Goal: Transaction & Acquisition: Purchase product/service

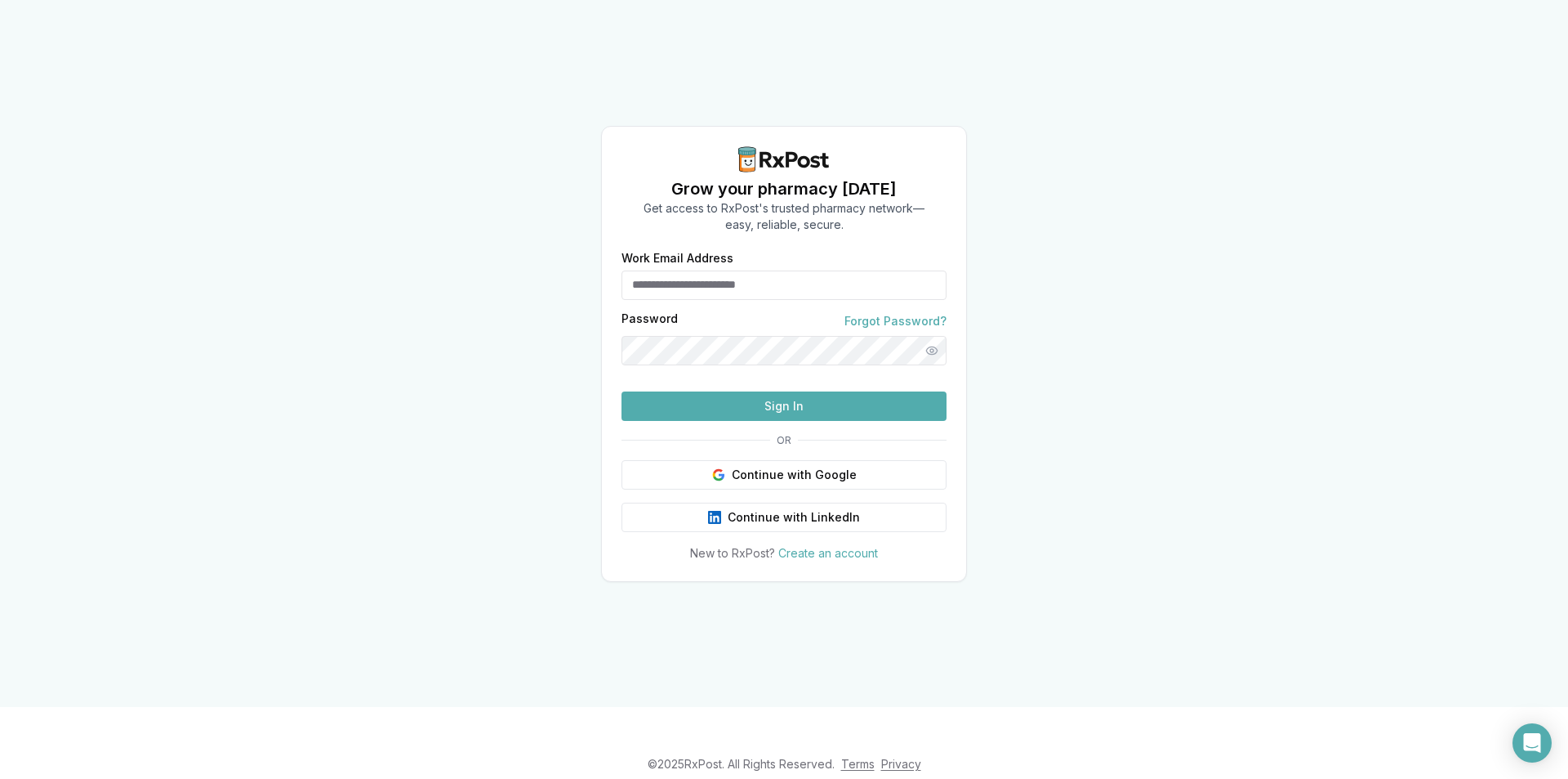
click at [699, 270] on input "Work Email Address" at bounding box center [784, 285] width 325 height 29
type input "**********"
click at [622, 392] on button "Sign In" at bounding box center [784, 406] width 325 height 29
click at [1168, 386] on div "**********" at bounding box center [784, 353] width 1568 height 707
click at [931, 336] on button "Show password" at bounding box center [931, 350] width 29 height 29
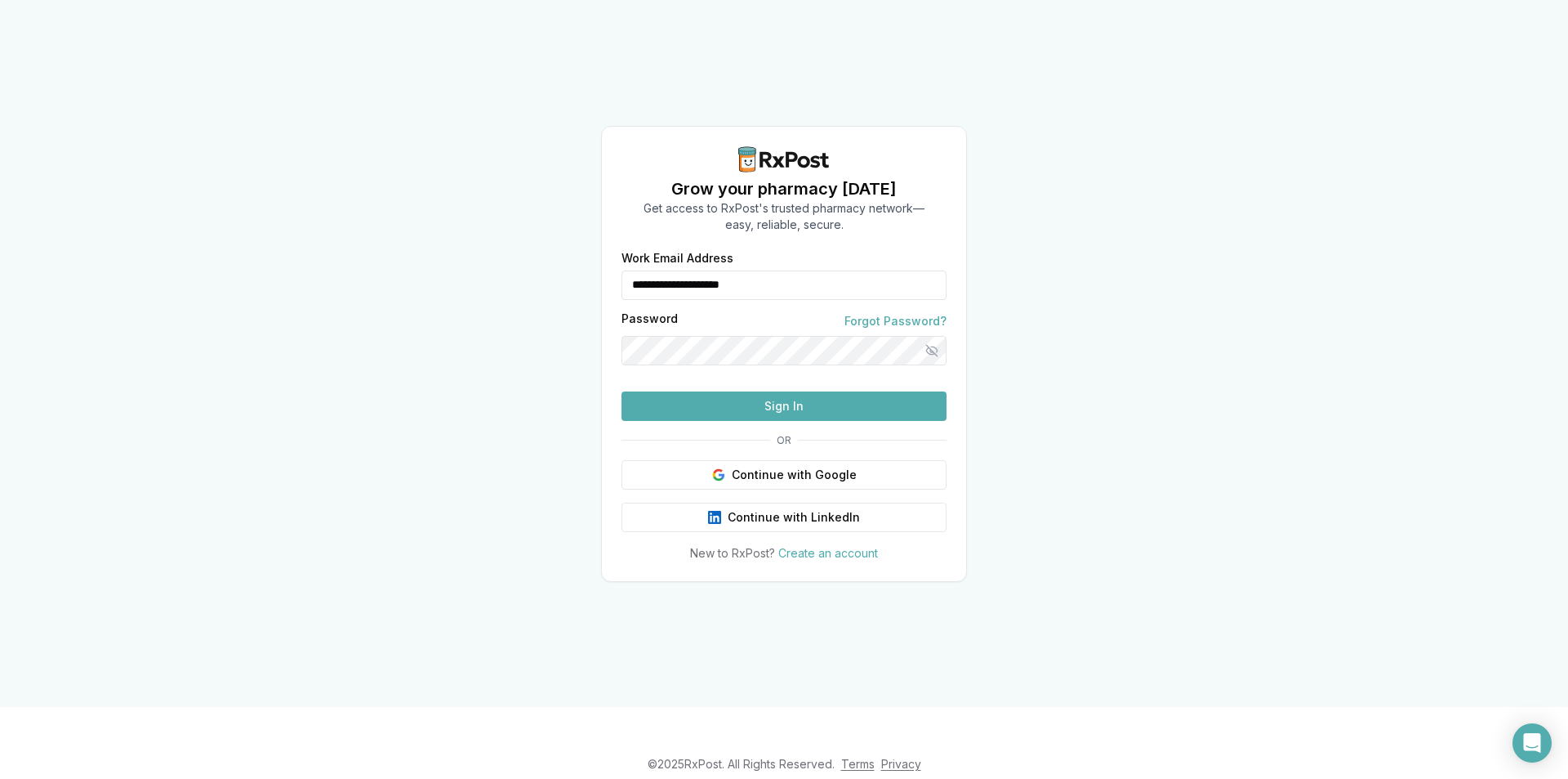
click at [871, 421] on button "Sign In" at bounding box center [784, 406] width 325 height 29
click at [836, 421] on button "Sign In" at bounding box center [784, 406] width 325 height 29
click at [871, 421] on button "Sign In" at bounding box center [784, 406] width 325 height 29
click at [858, 421] on button "Sign In" at bounding box center [784, 406] width 325 height 29
click at [931, 336] on button "Hide password" at bounding box center [931, 350] width 29 height 29
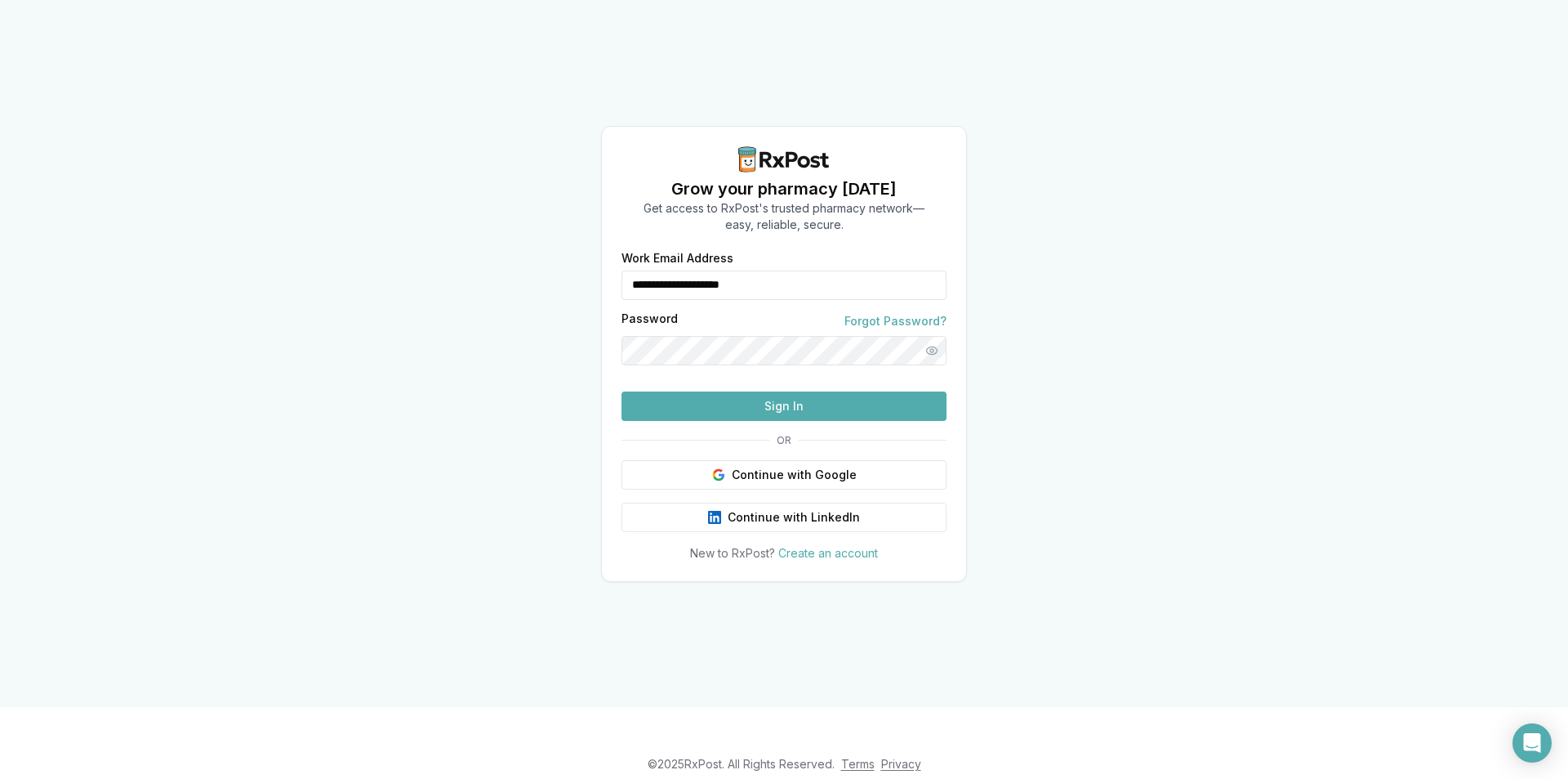
click at [931, 336] on button "Show password" at bounding box center [931, 350] width 29 height 29
click at [829, 421] on button "Sign In" at bounding box center [784, 406] width 325 height 29
click at [794, 421] on button "Sign In" at bounding box center [784, 406] width 325 height 29
click at [704, 315] on div "Password Forgot Password?" at bounding box center [784, 339] width 325 height 53
drag, startPoint x: 697, startPoint y: 305, endPoint x: 265, endPoint y: 302, distance: 432.0
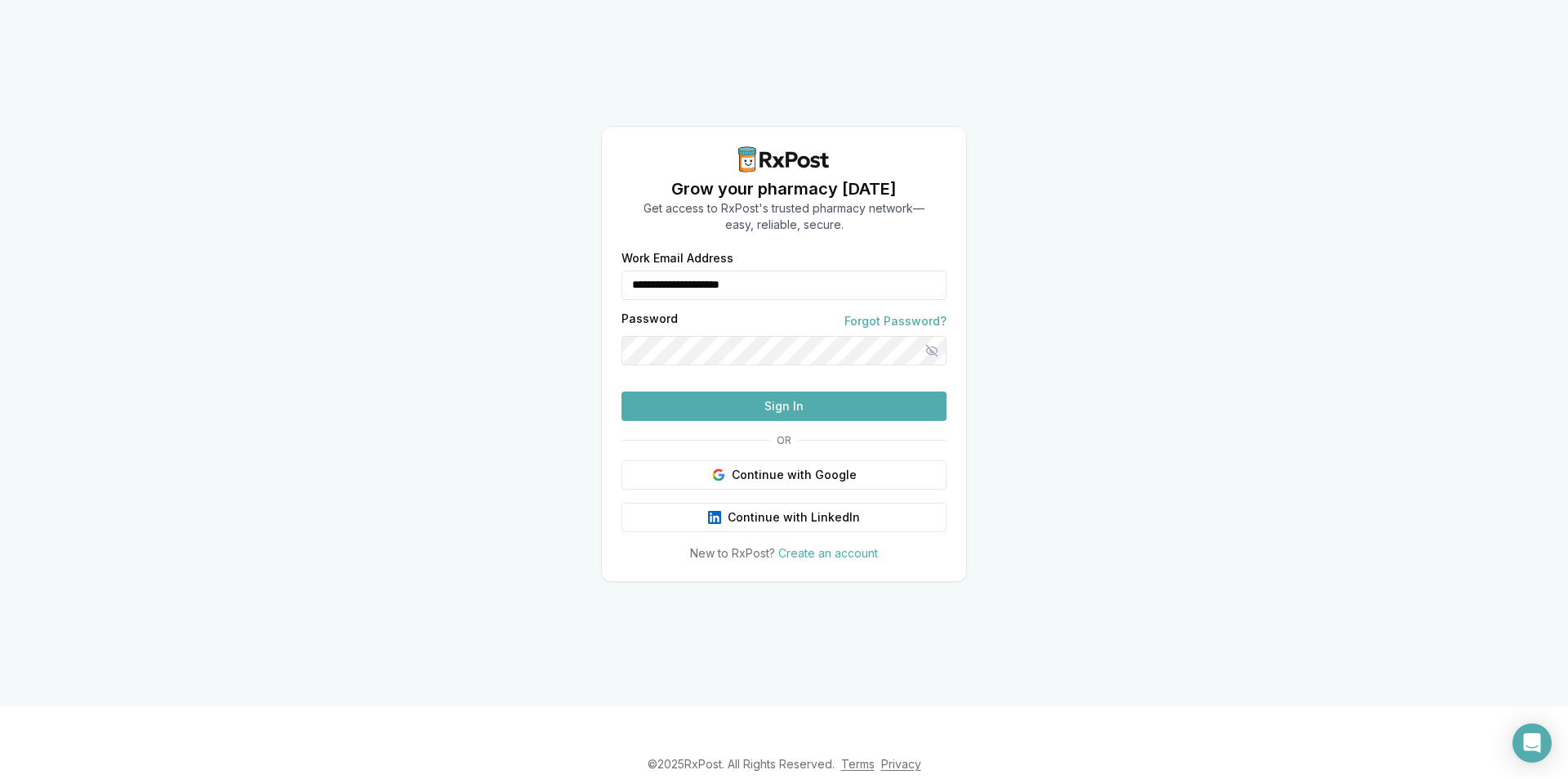
click at [286, 302] on div "**********" at bounding box center [784, 353] width 1568 height 707
click at [1086, 306] on div "**********" at bounding box center [784, 353] width 1568 height 707
click at [810, 421] on button "Sign In" at bounding box center [784, 406] width 325 height 29
click at [933, 336] on button "Hide password" at bounding box center [931, 350] width 29 height 29
click at [933, 336] on button "Show password" at bounding box center [931, 350] width 29 height 29
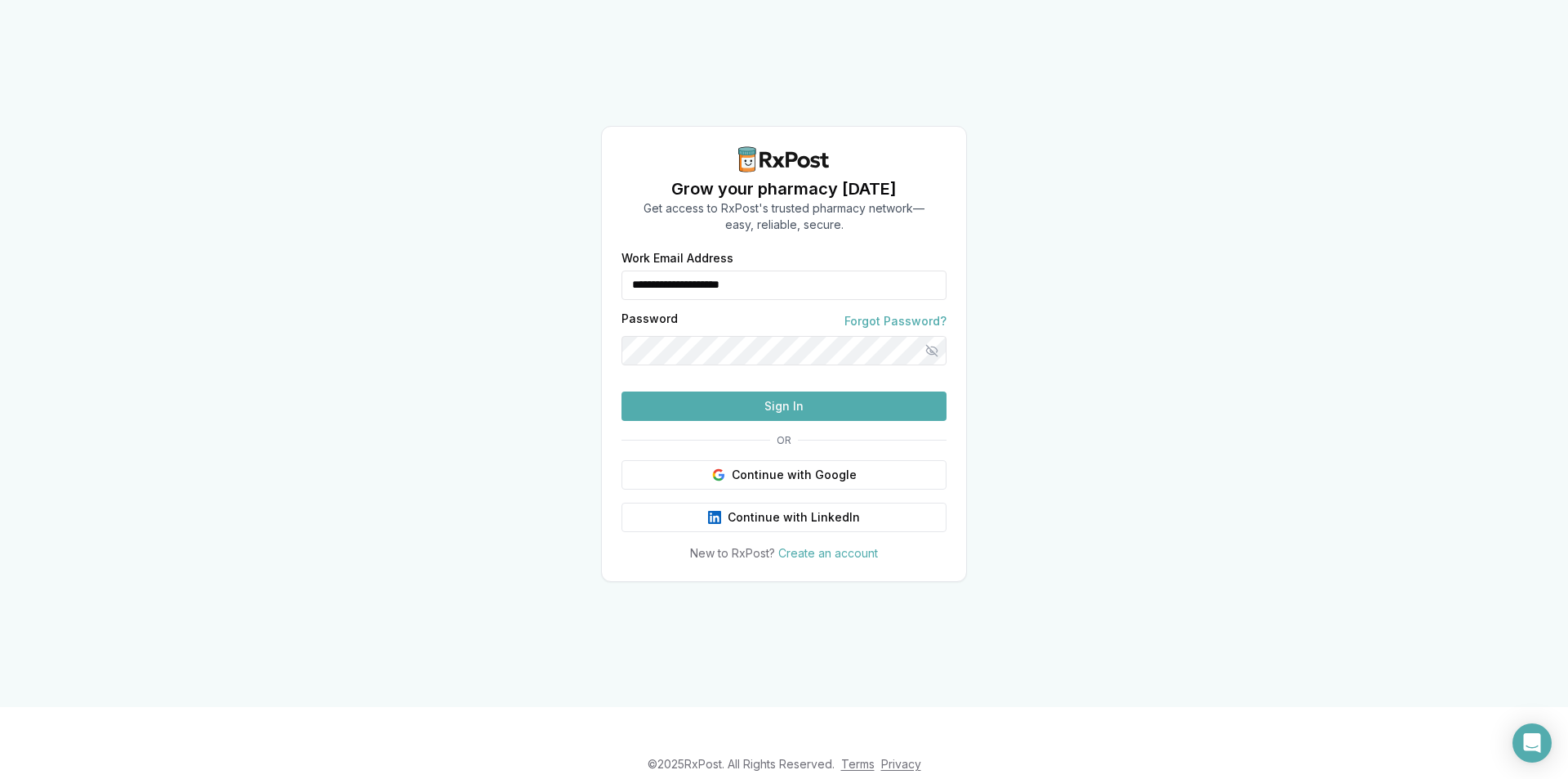
click at [812, 421] on button "Sign In" at bounding box center [784, 406] width 325 height 29
click at [821, 421] on button "Sign In" at bounding box center [784, 406] width 325 height 29
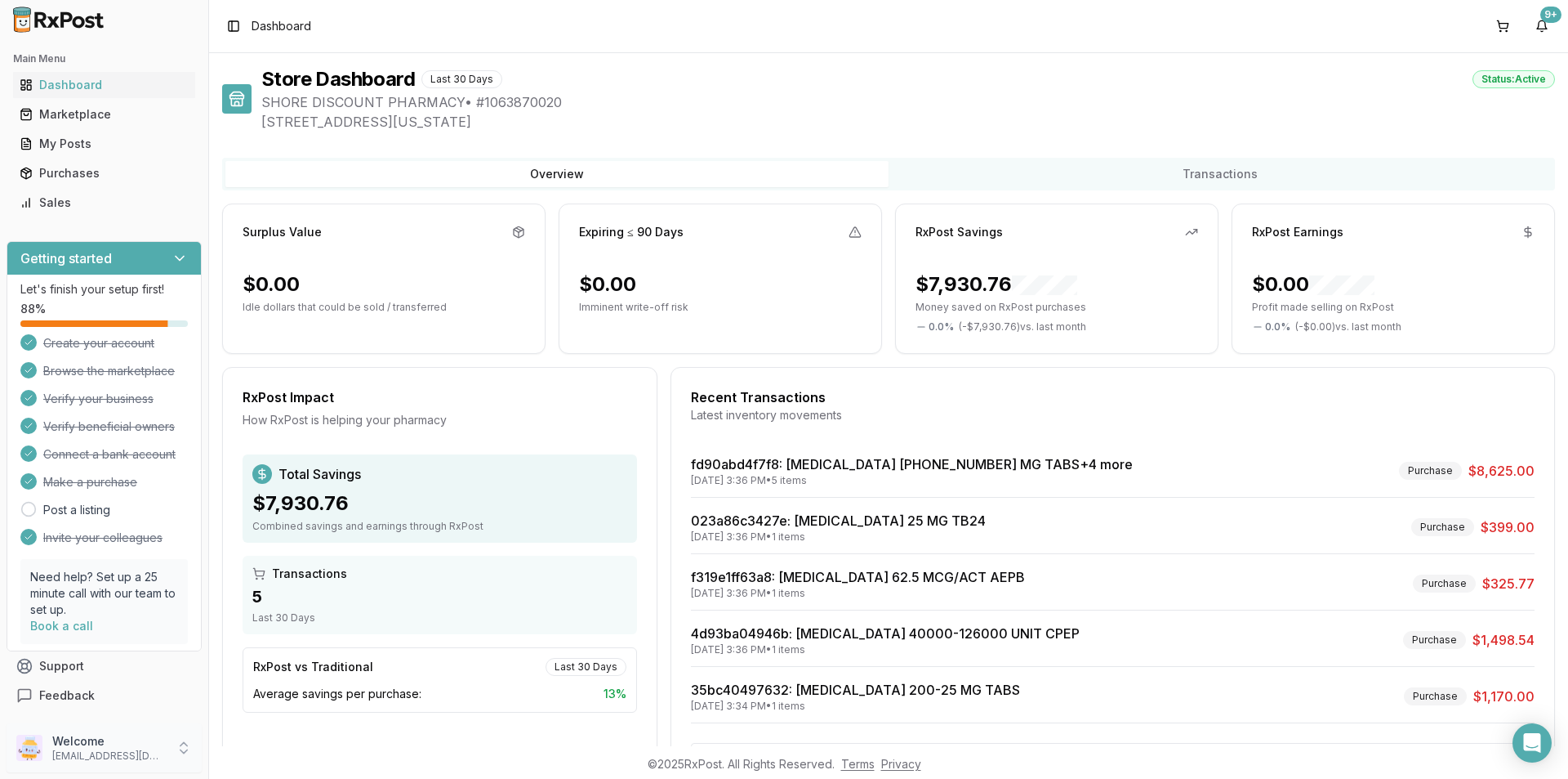
click at [97, 751] on p "[EMAIL_ADDRESS][DOMAIN_NAME]" at bounding box center [109, 756] width 113 height 13
click at [296, 675] on span "Personal Settings" at bounding box center [296, 673] width 155 height 16
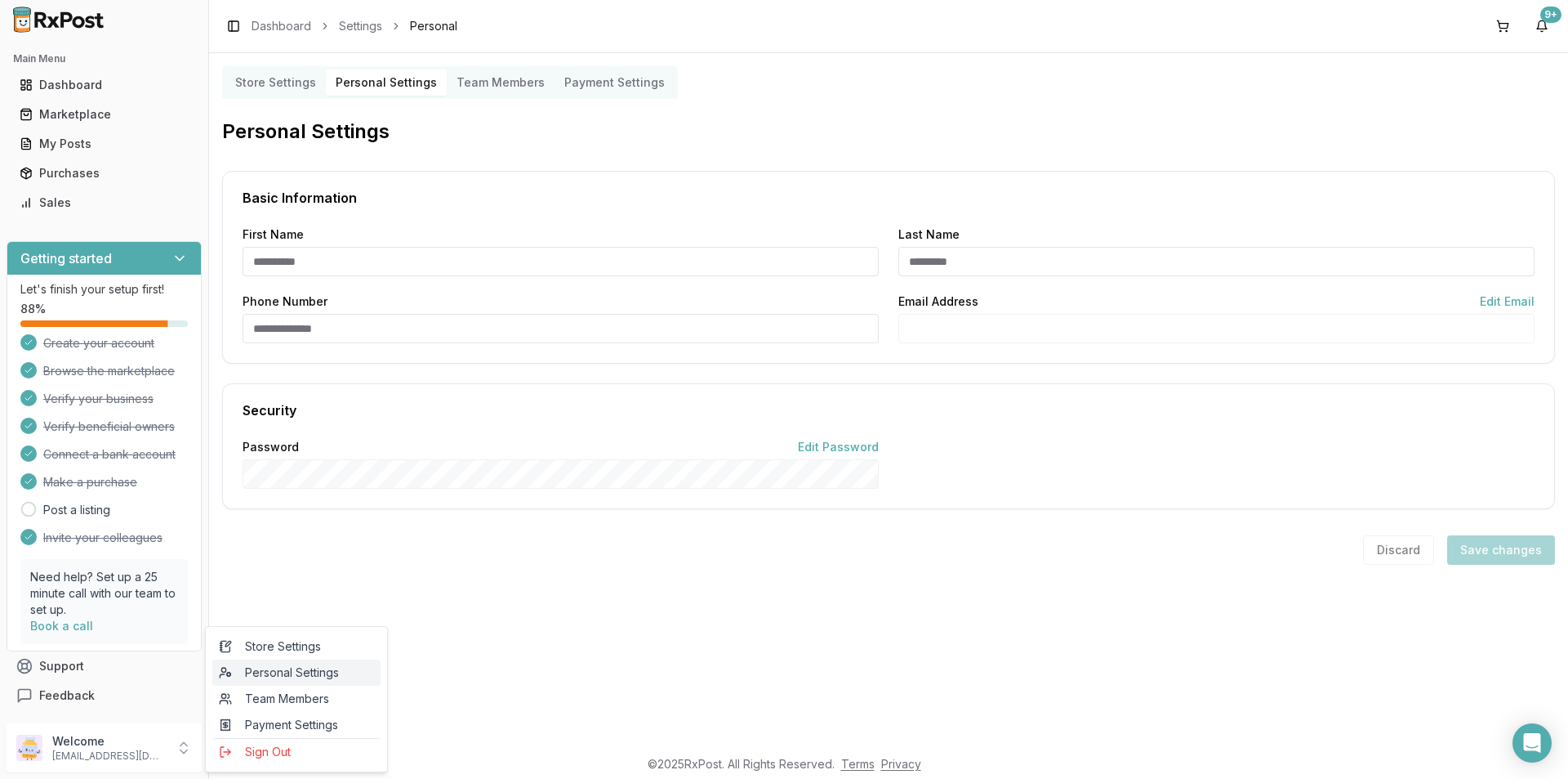
type input "******"
type input "**********"
click at [854, 447] on button "Edit Password" at bounding box center [838, 447] width 81 height 0
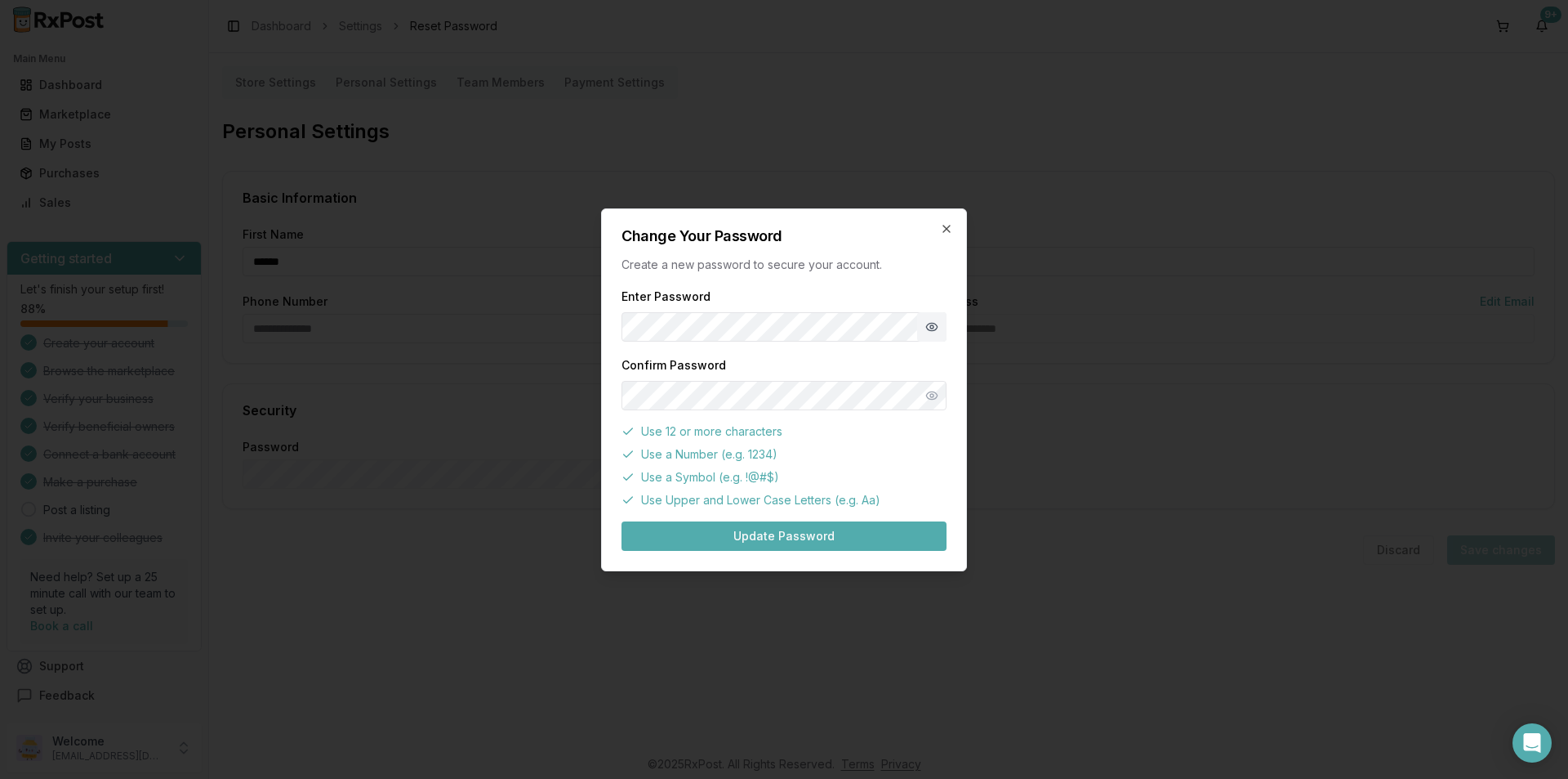
click at [936, 327] on button "Show password" at bounding box center [931, 327] width 29 height 29
click at [237, 286] on body "**********" at bounding box center [784, 389] width 1568 height 779
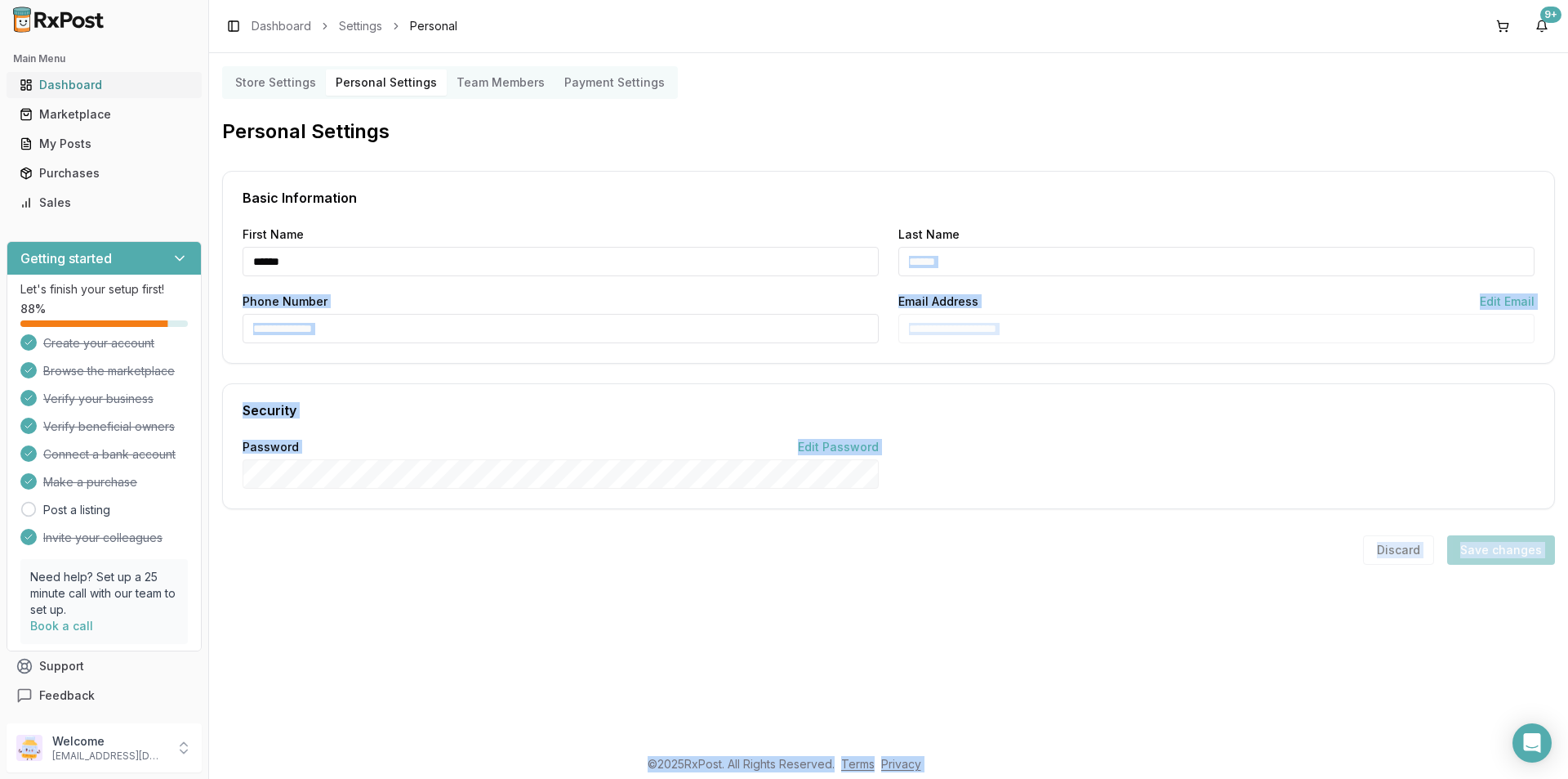
click at [92, 87] on div "Dashboard" at bounding box center [104, 85] width 169 height 16
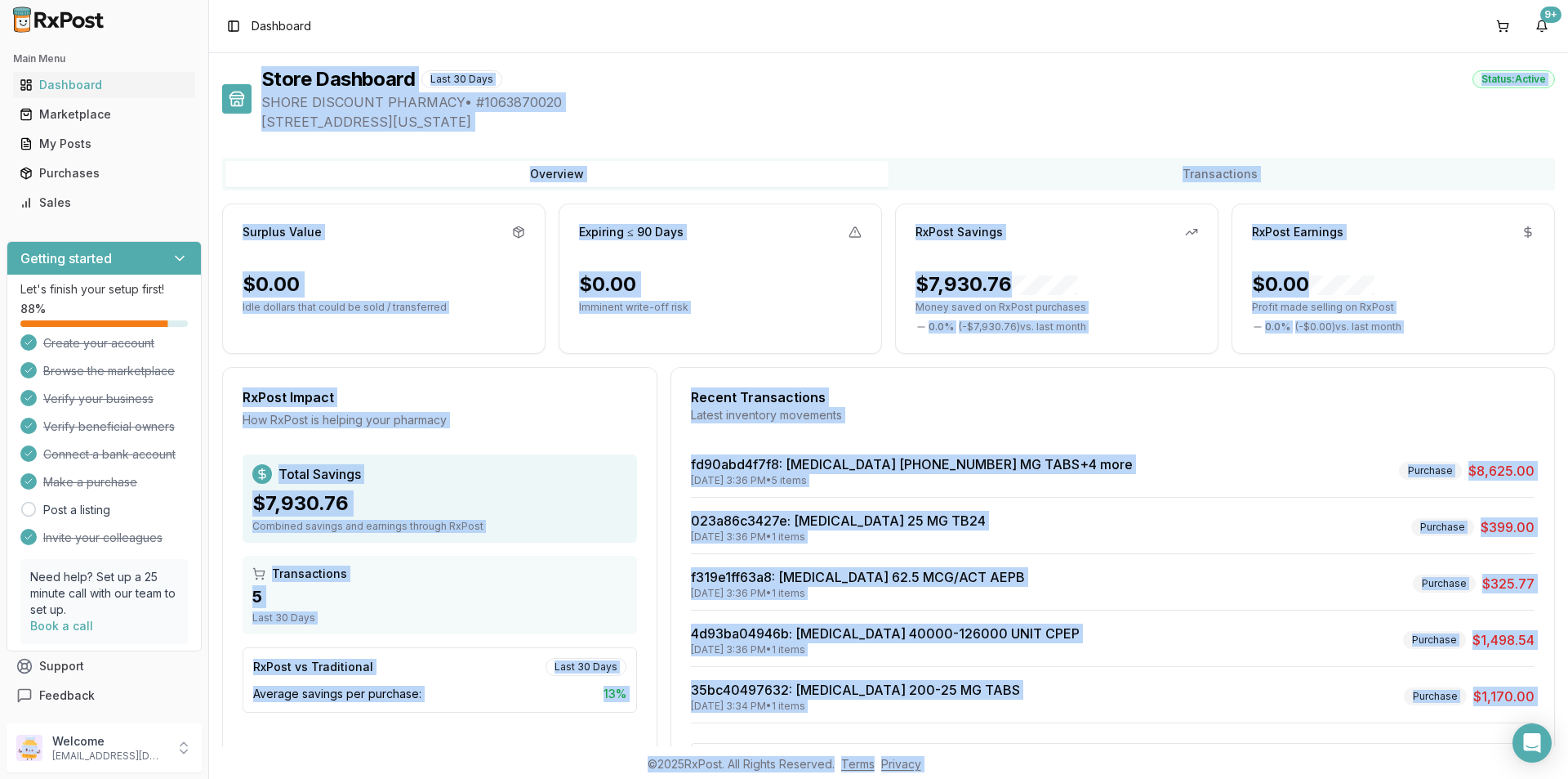
click at [811, 144] on div "Store Dashboard Last 30 Days Status: Active SHORE DISCOUNT PHARMACY • # 1063870…" at bounding box center [888, 427] width 1333 height 723
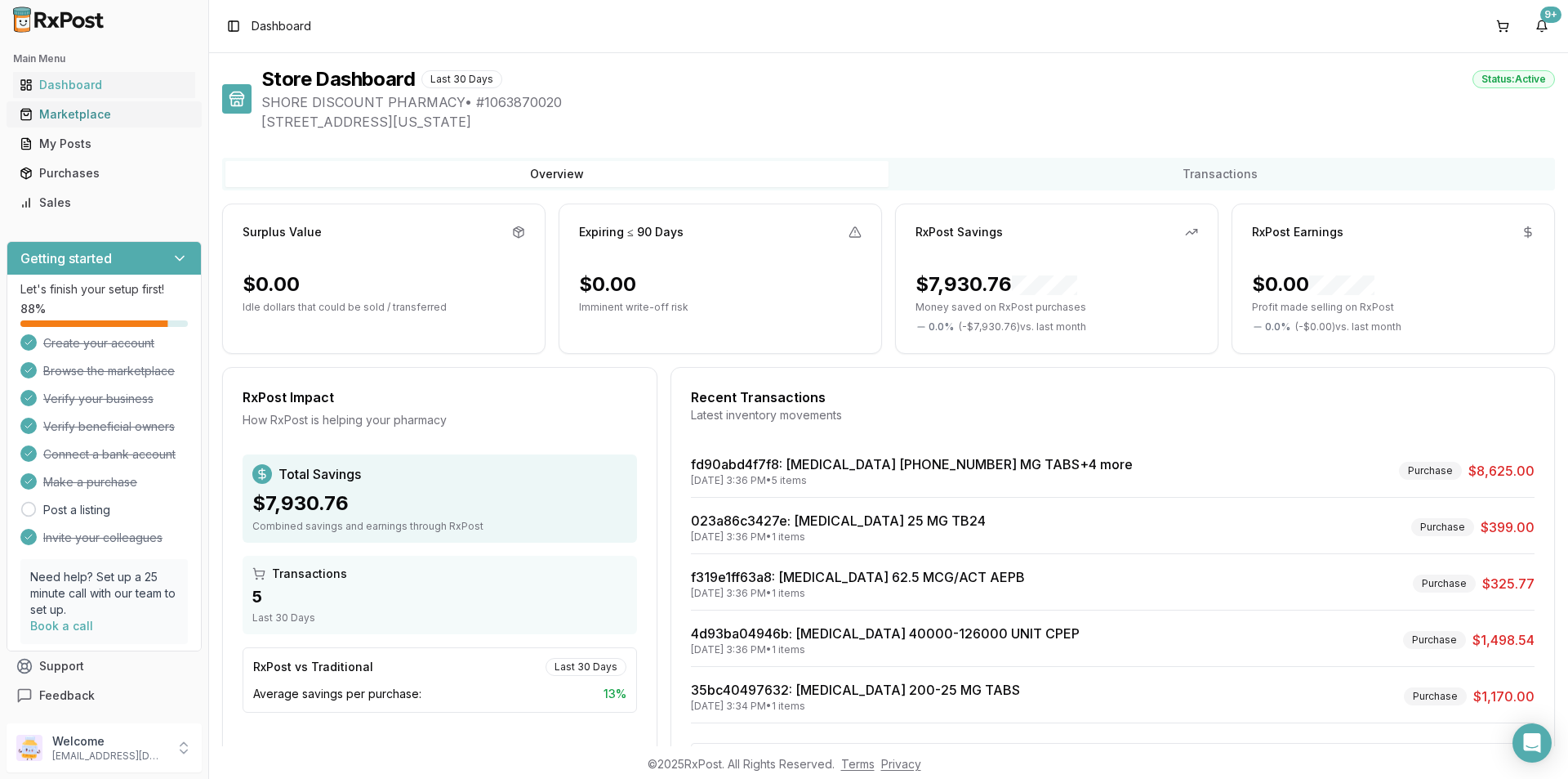
click at [125, 116] on div "Marketplace" at bounding box center [104, 114] width 169 height 16
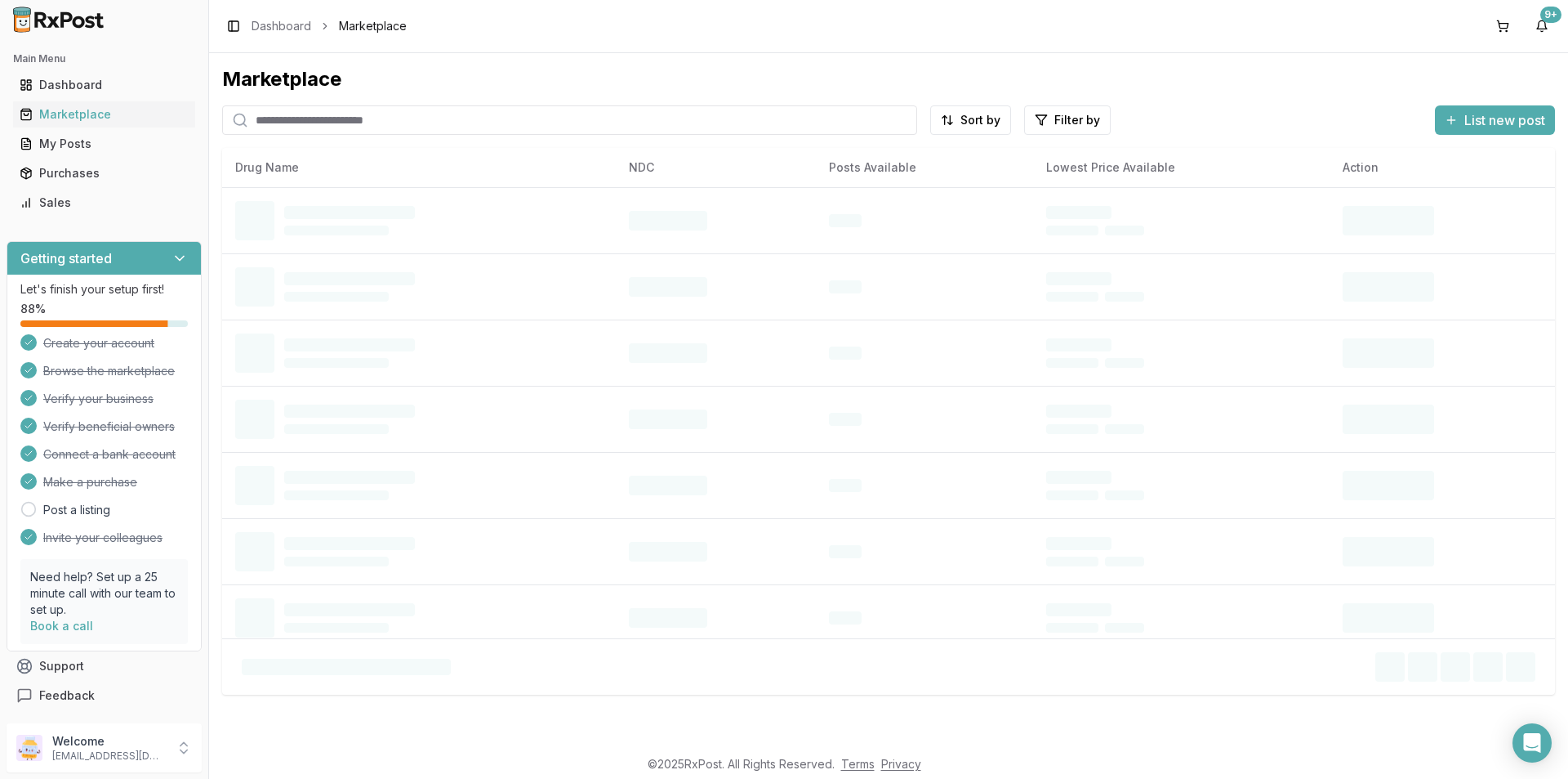
click at [276, 112] on input "search" at bounding box center [569, 120] width 695 height 29
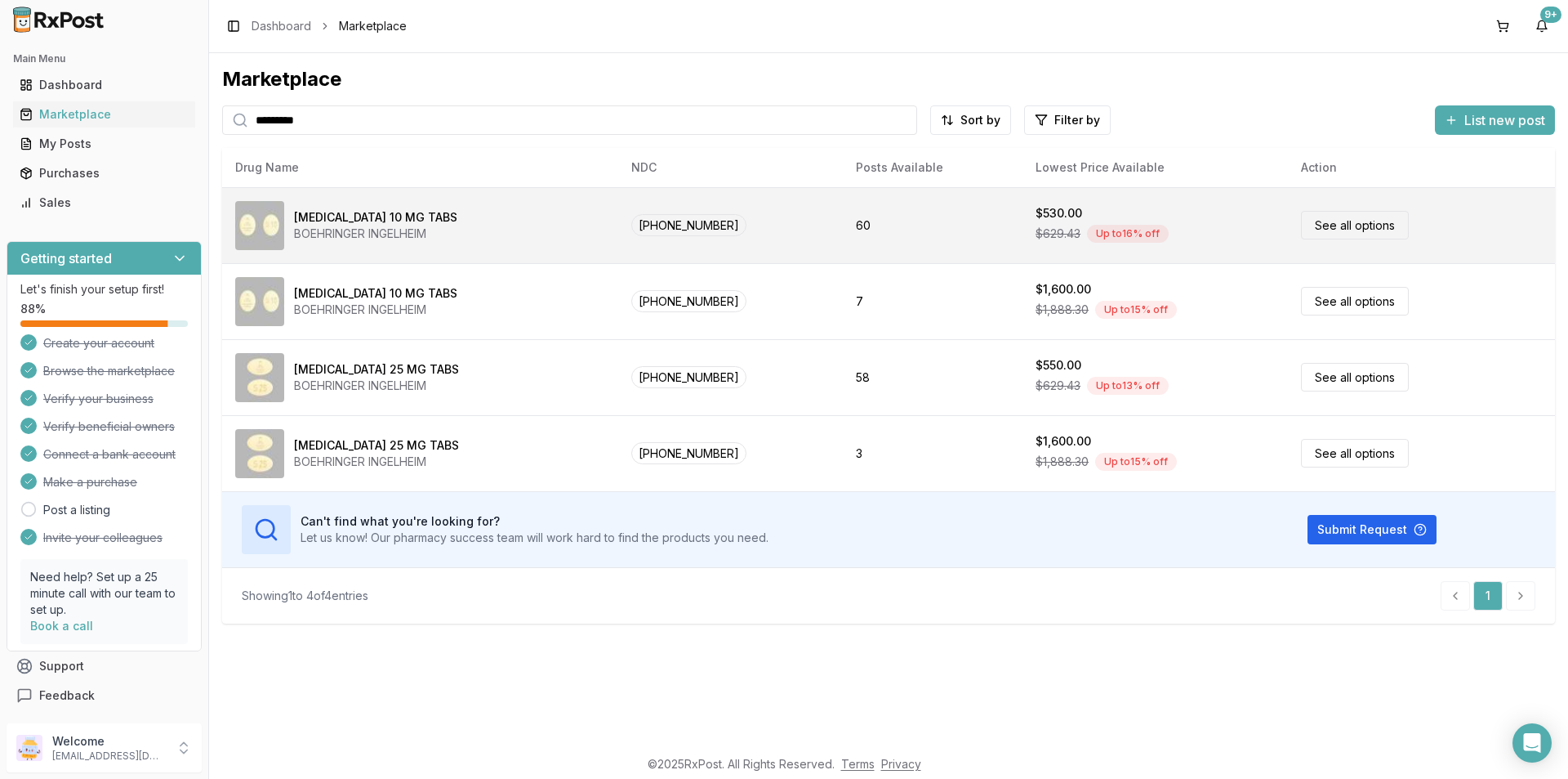
type input "*********"
click at [1372, 224] on link "See all options" at bounding box center [1355, 225] width 108 height 29
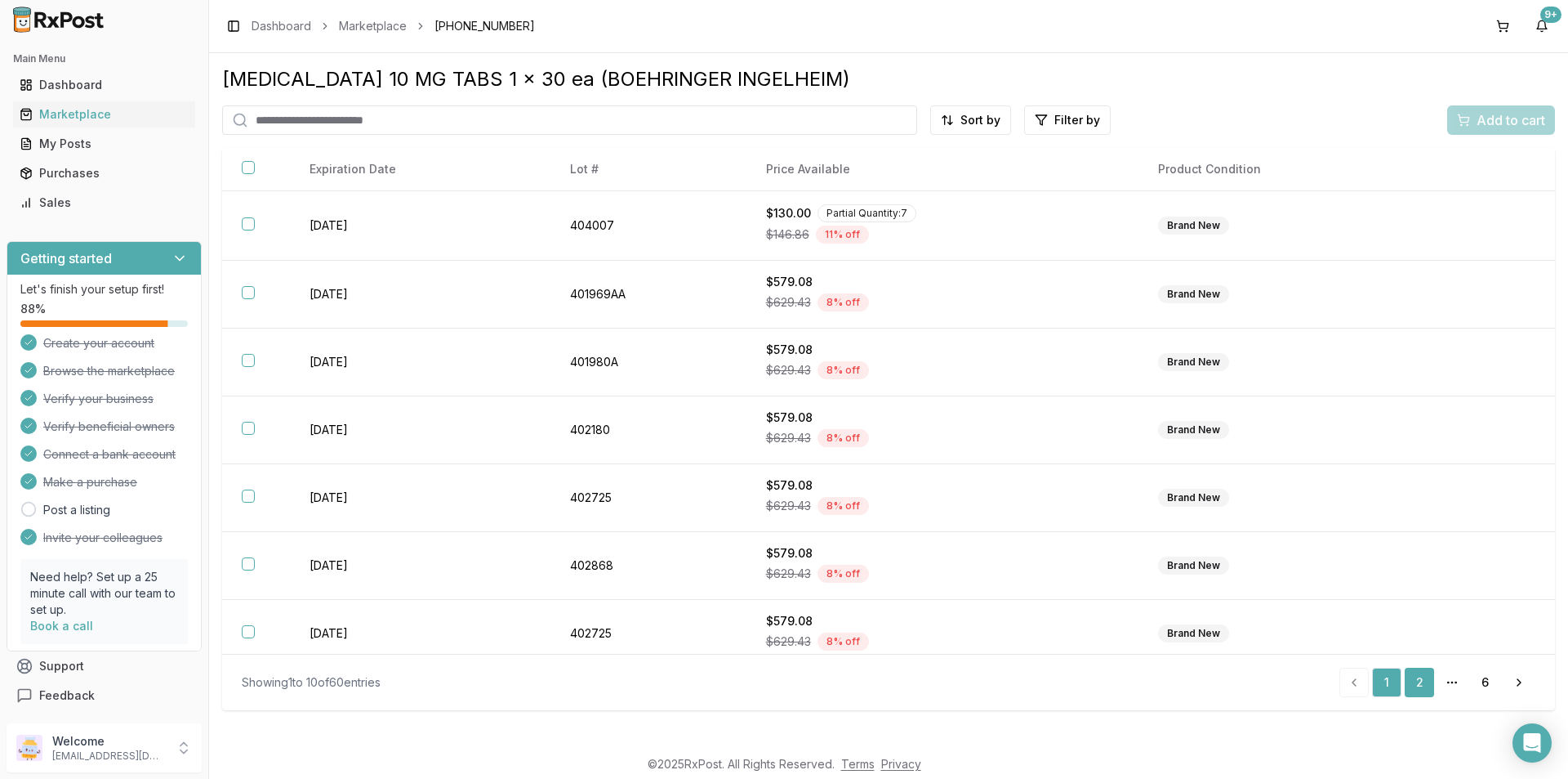
click at [1429, 684] on link "2" at bounding box center [1419, 682] width 29 height 29
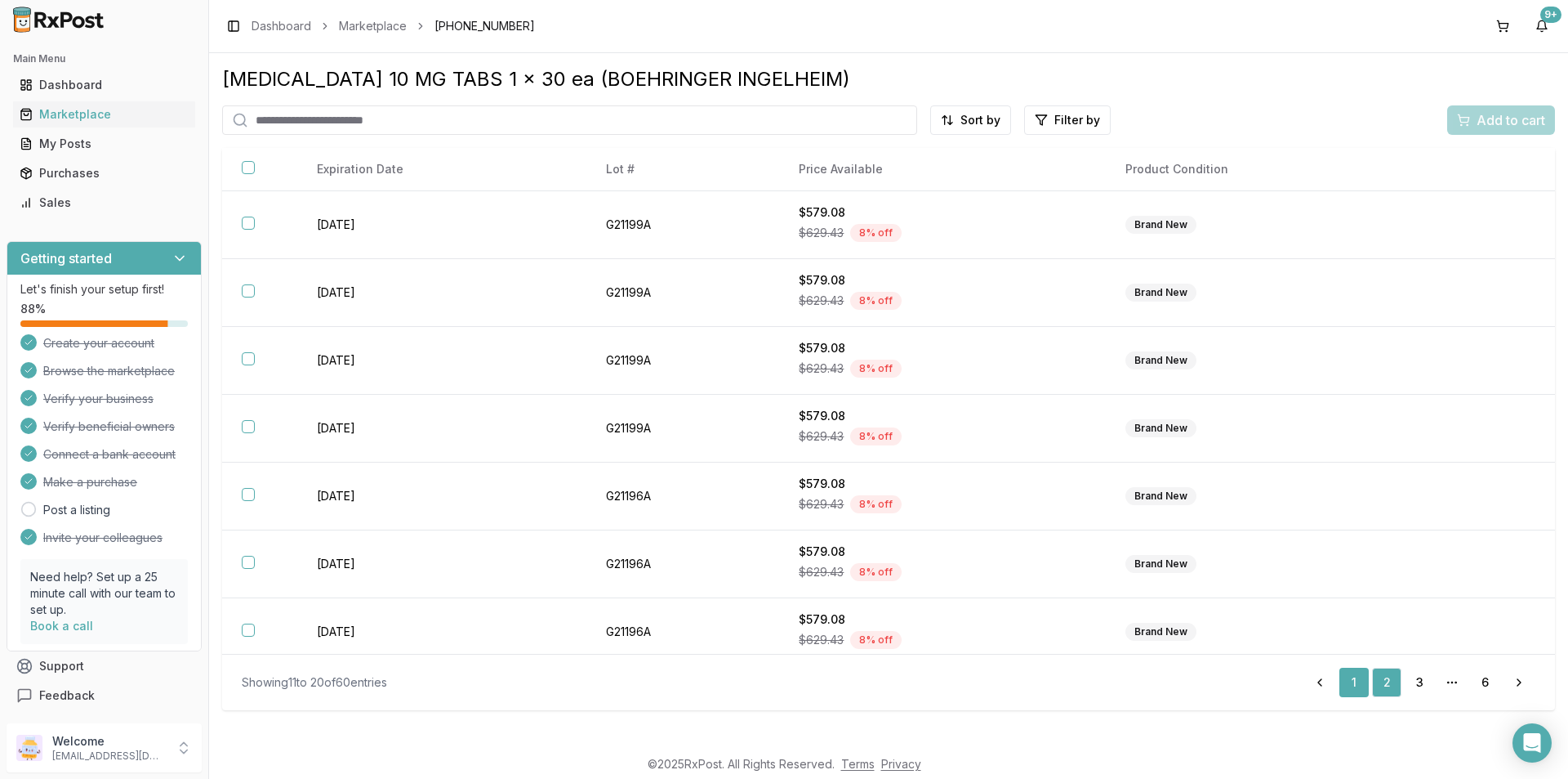
click at [1359, 684] on link "1" at bounding box center [1354, 682] width 29 height 29
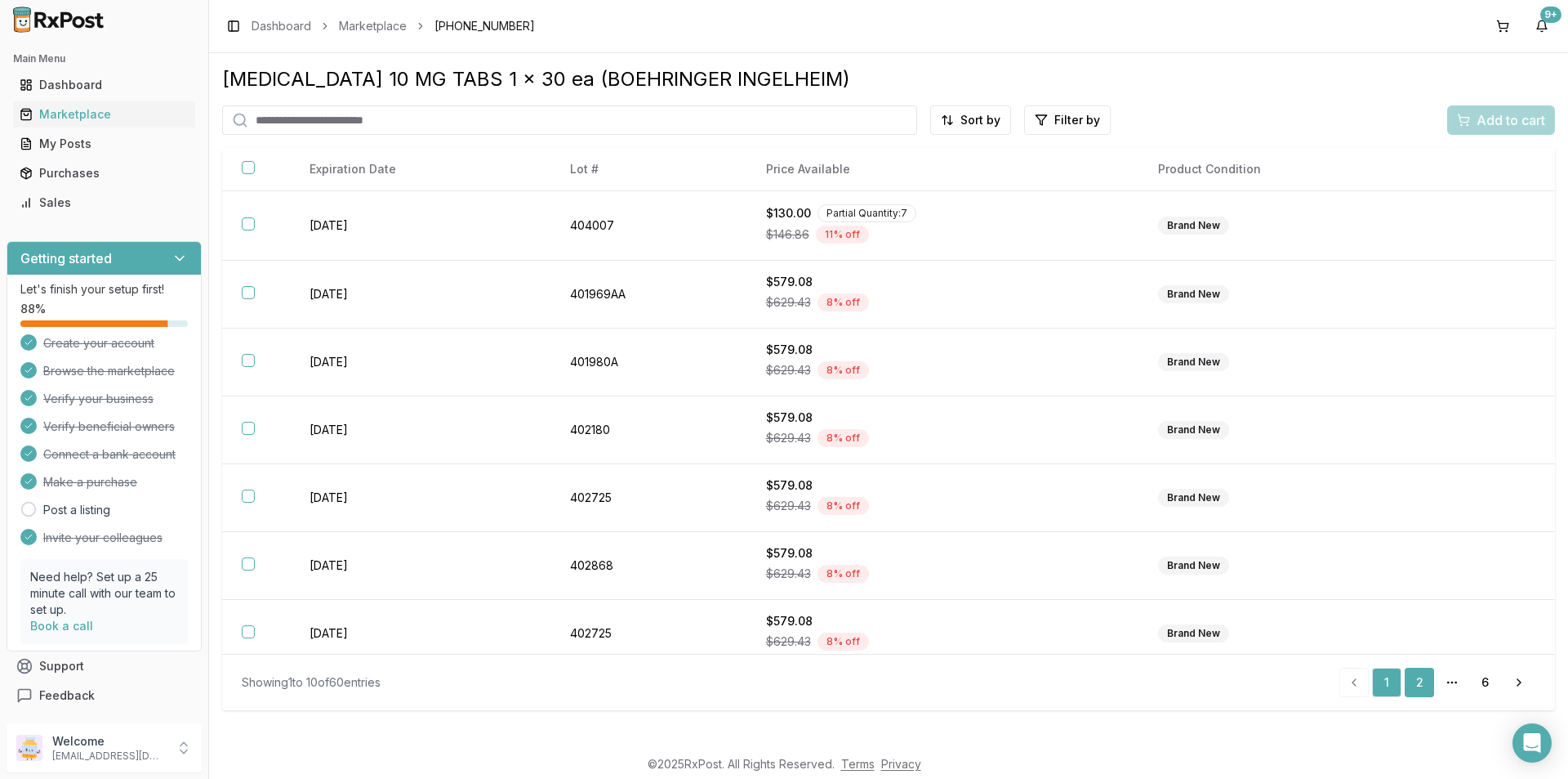
click at [1424, 686] on link "2" at bounding box center [1419, 682] width 29 height 29
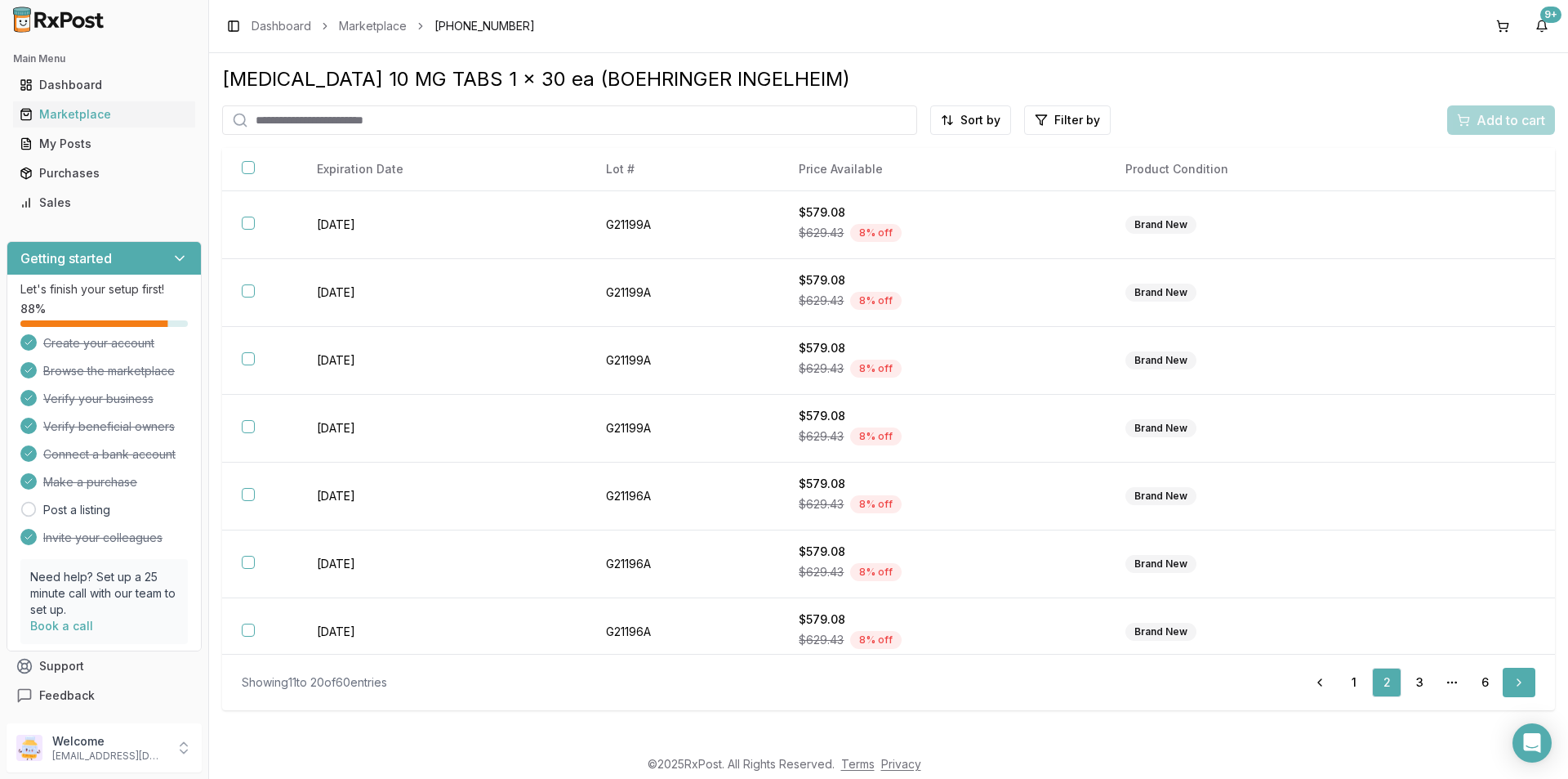
click at [1516, 682] on link "Next" at bounding box center [1519, 682] width 33 height 29
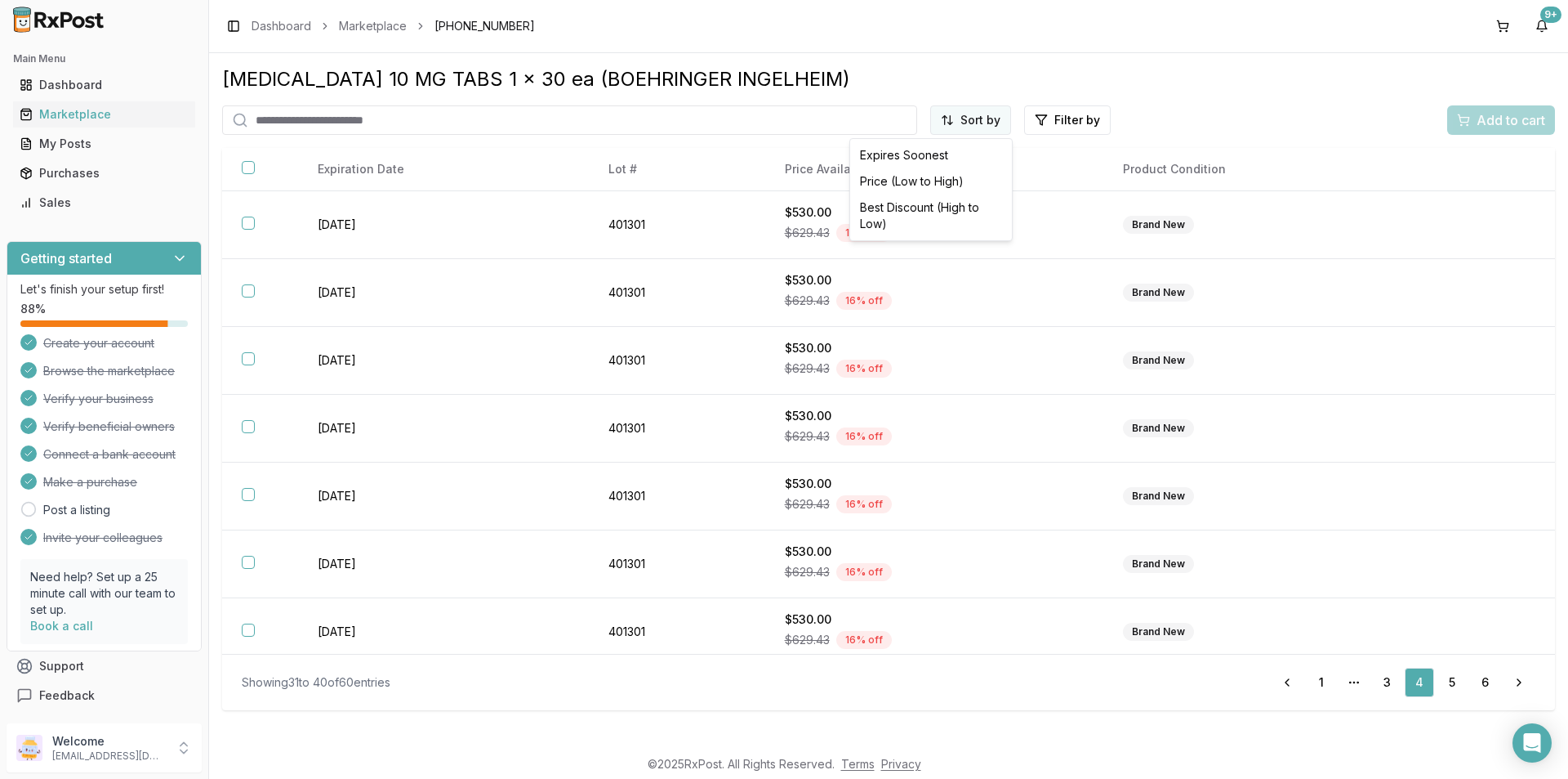
click at [948, 122] on html "Main Menu Dashboard Marketplace My Posts Purchases Sales Getting started Let's …" at bounding box center [784, 389] width 1568 height 779
click at [959, 120] on html "Main Menu Dashboard Marketplace My Posts Purchases Sales Getting started Let's …" at bounding box center [784, 389] width 1568 height 779
click at [954, 122] on html "Main Menu Dashboard Marketplace My Posts Purchases Sales Getting started Let's …" at bounding box center [784, 389] width 1568 height 779
click at [1517, 686] on link "Next" at bounding box center [1519, 682] width 33 height 29
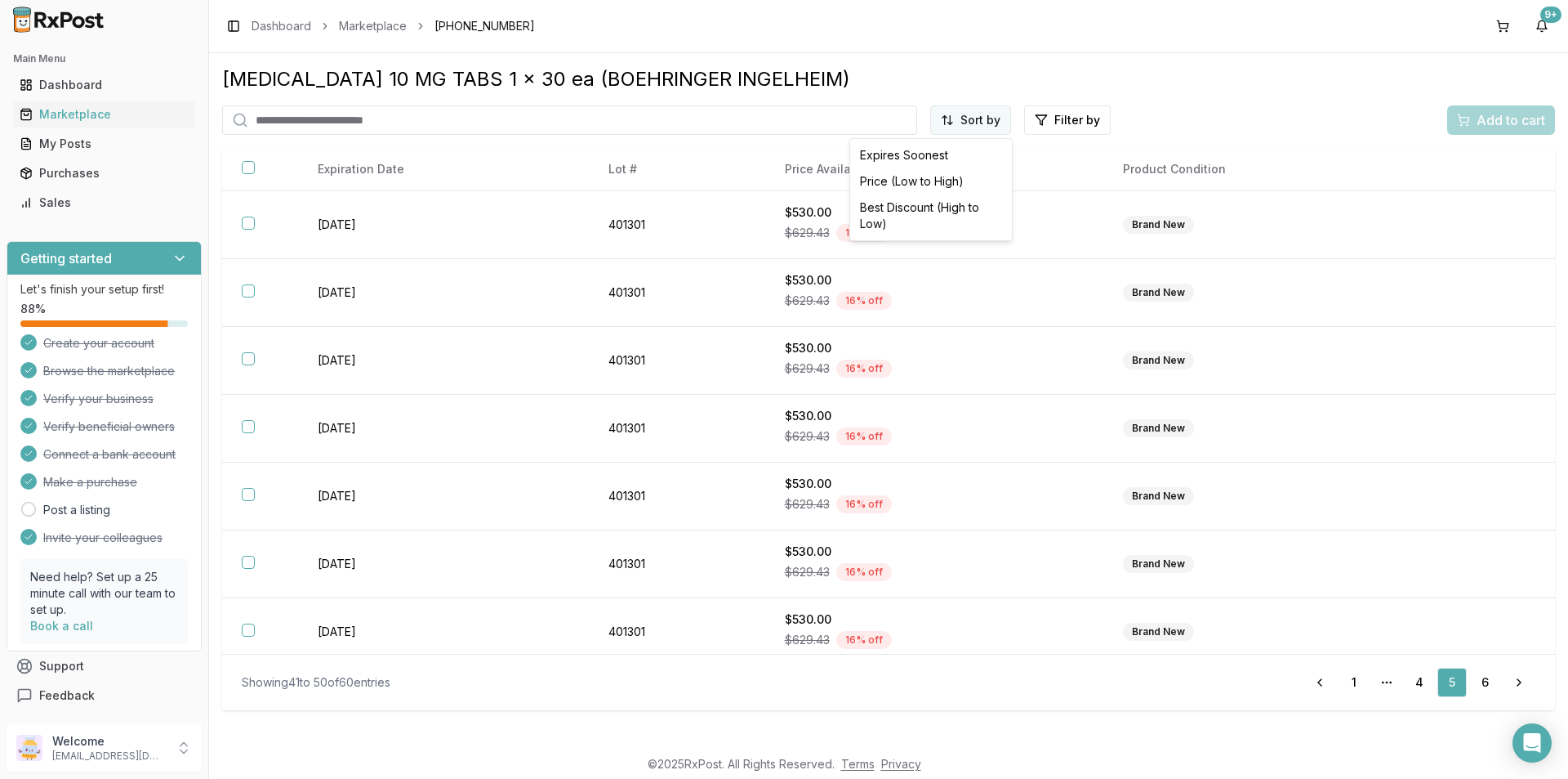
click at [953, 121] on html "Main Menu Dashboard Marketplace My Posts Purchases Sales Getting started Let's …" at bounding box center [784, 389] width 1568 height 779
click at [939, 176] on div "Price (Low to High)" at bounding box center [931, 181] width 155 height 26
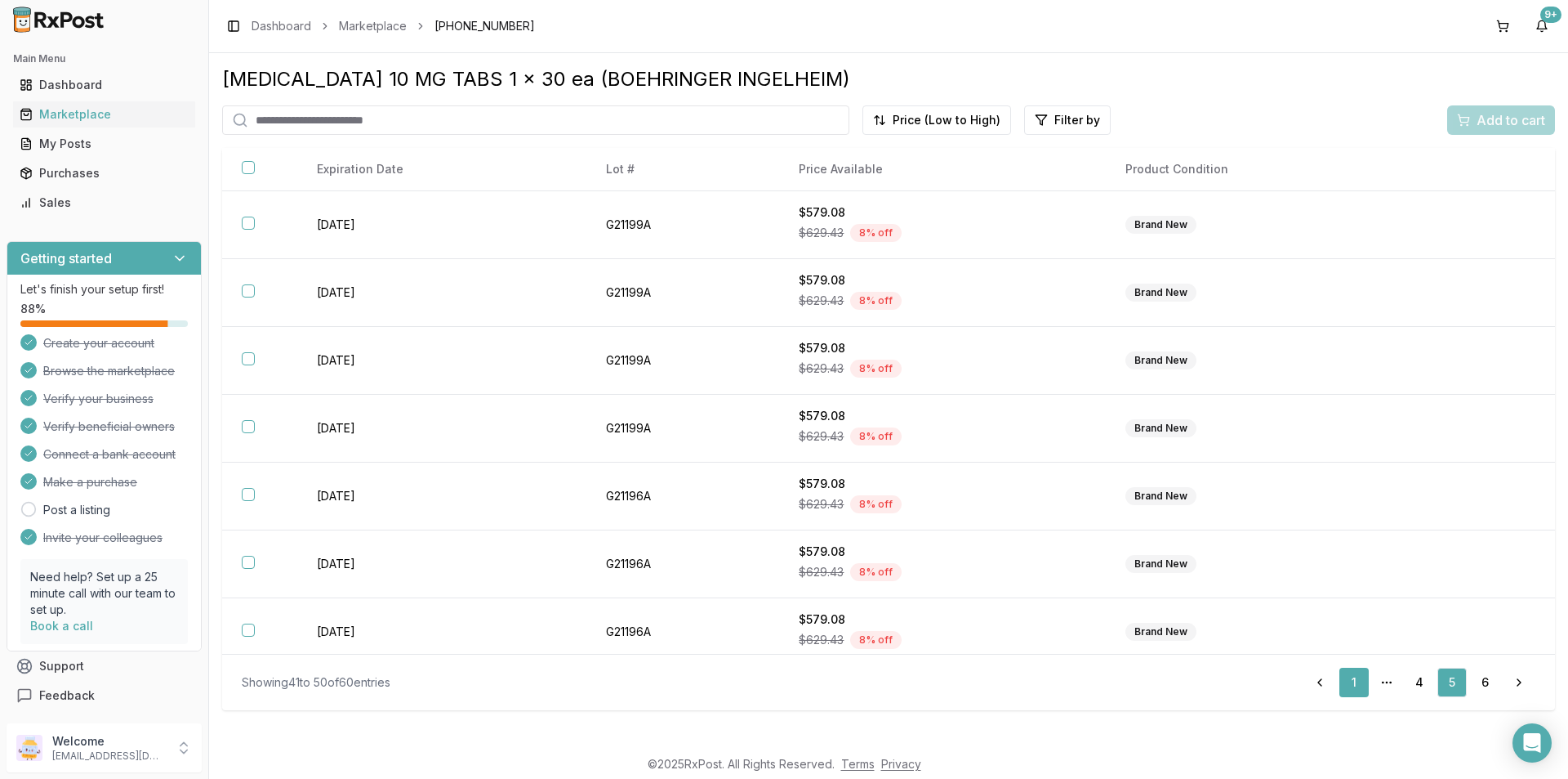
click at [1341, 684] on link "1" at bounding box center [1354, 682] width 29 height 29
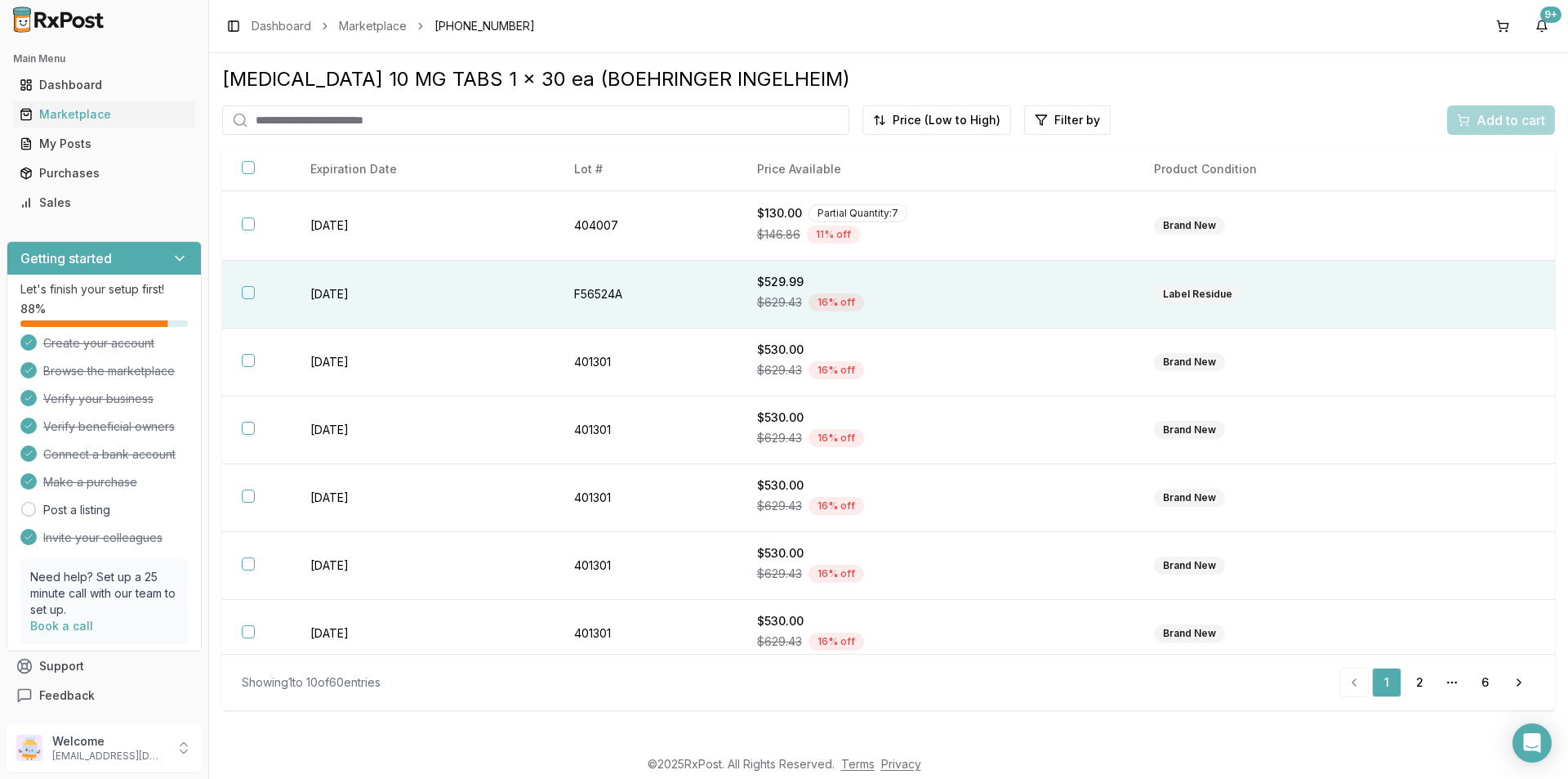
click at [249, 289] on button "button" at bounding box center [248, 293] width 13 height 13
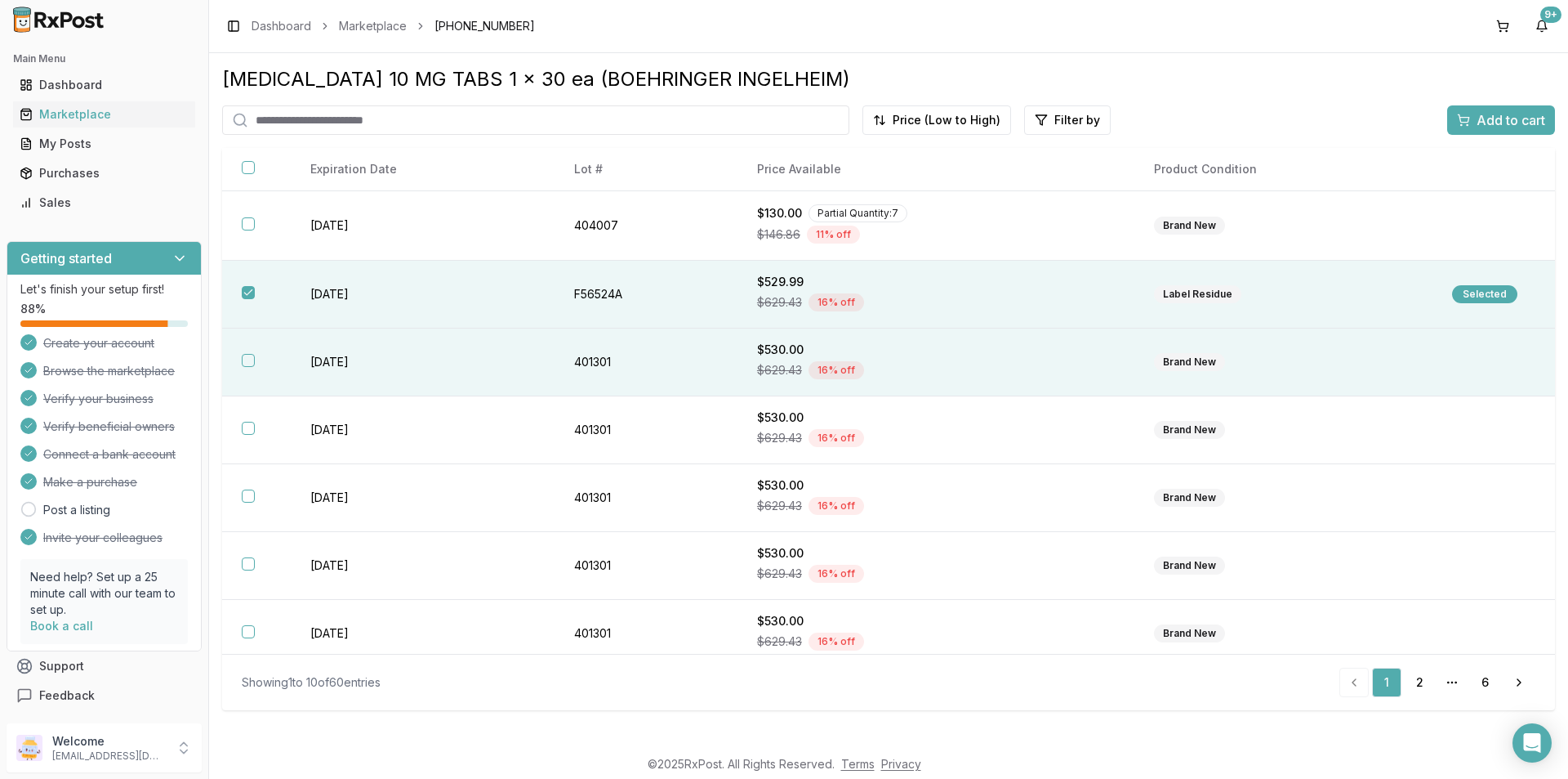
click at [253, 363] on button "button" at bounding box center [248, 360] width 13 height 13
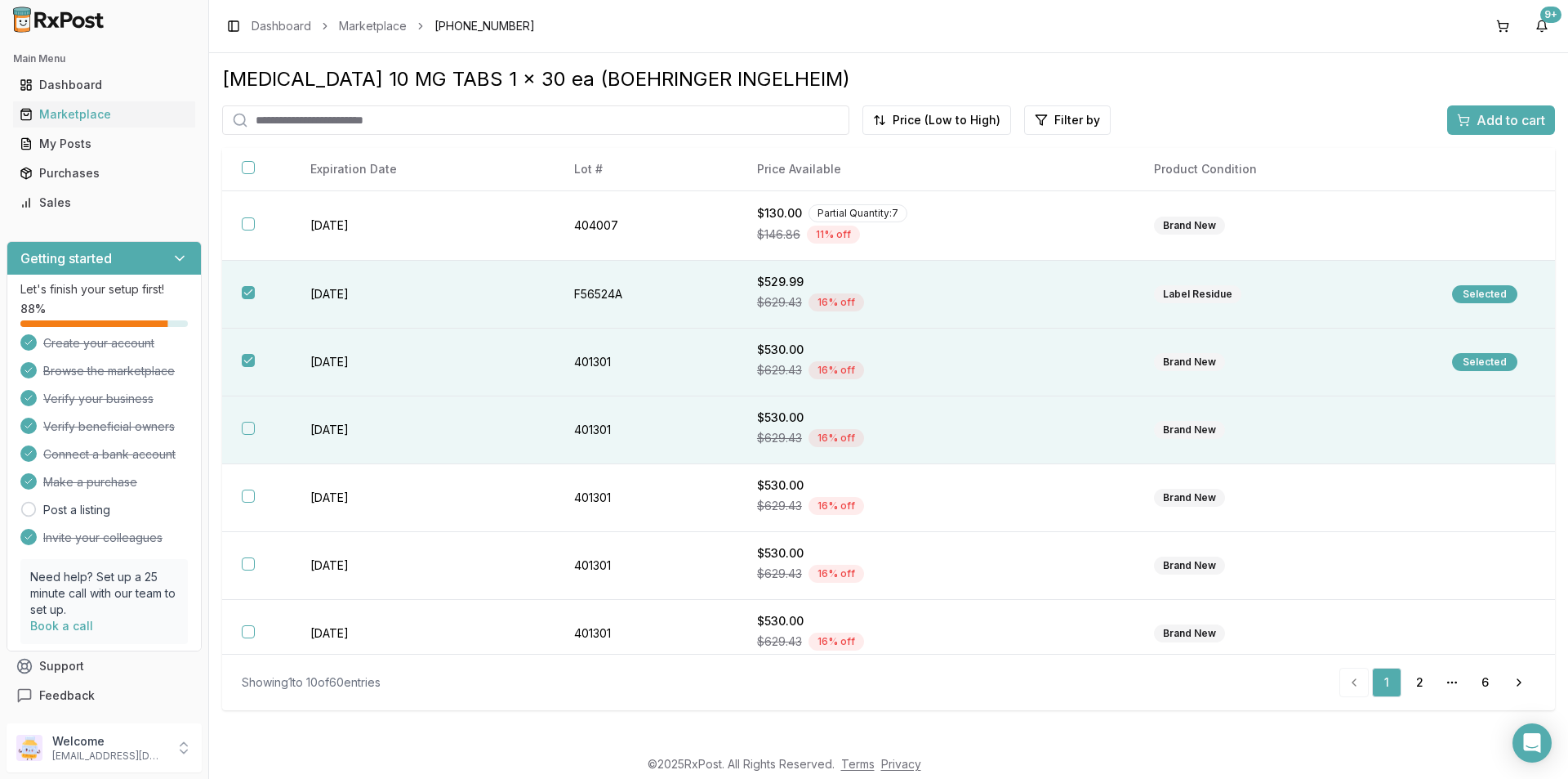
click at [249, 428] on button "button" at bounding box center [248, 428] width 13 height 13
click at [1520, 112] on span "Add to cart" at bounding box center [1511, 120] width 69 height 20
click at [1497, 114] on span "Add to cart" at bounding box center [1511, 120] width 69 height 20
click at [1507, 28] on button at bounding box center [1502, 26] width 26 height 26
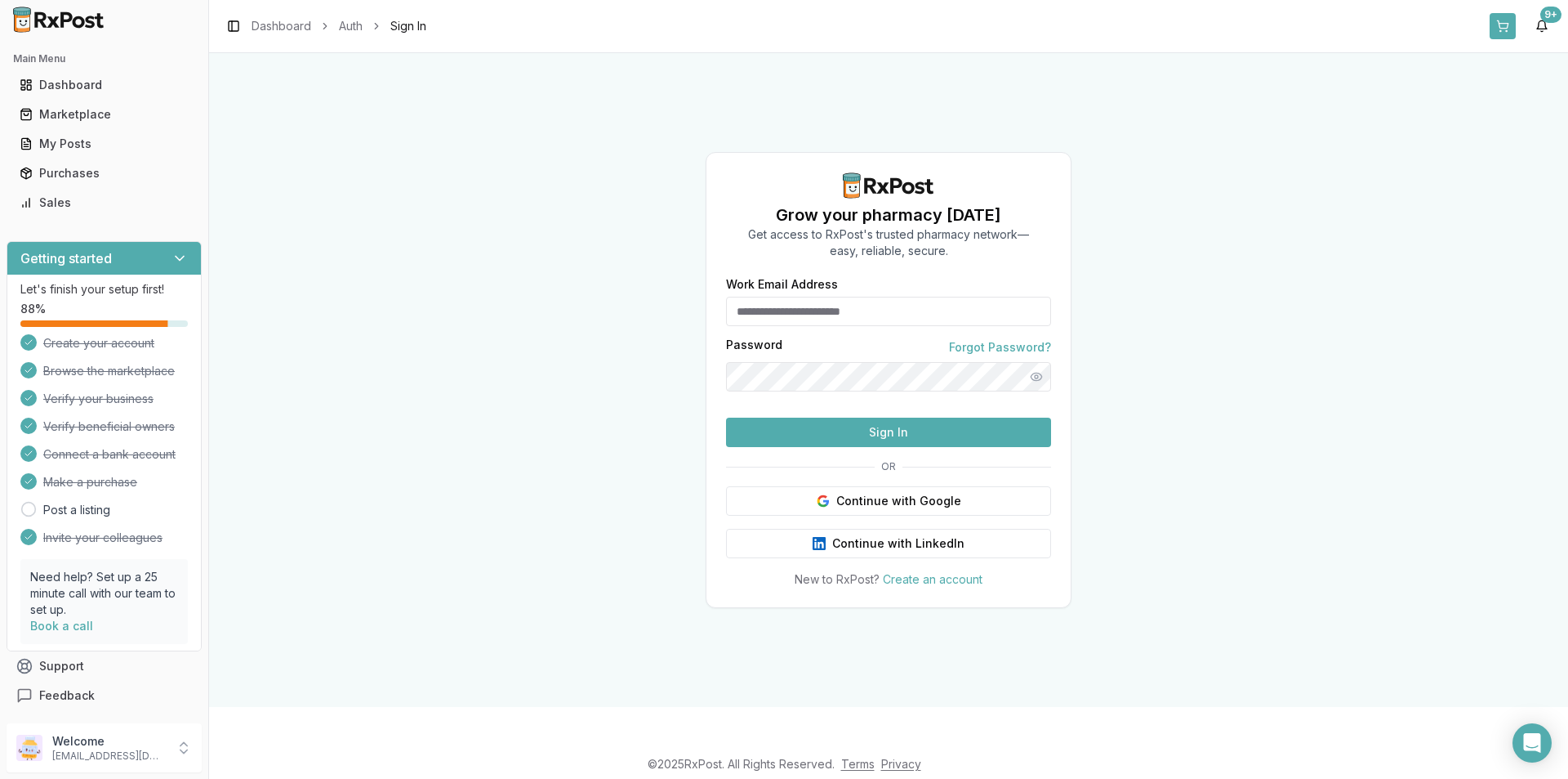
type input "**********"
click at [1034, 362] on button "Show password" at bounding box center [1036, 377] width 29 height 29
click at [924, 447] on button "Sign In" at bounding box center [888, 432] width 325 height 29
click at [953, 447] on button "Sign In" at bounding box center [888, 432] width 325 height 29
click at [917, 447] on button "Sign In" at bounding box center [888, 432] width 325 height 29
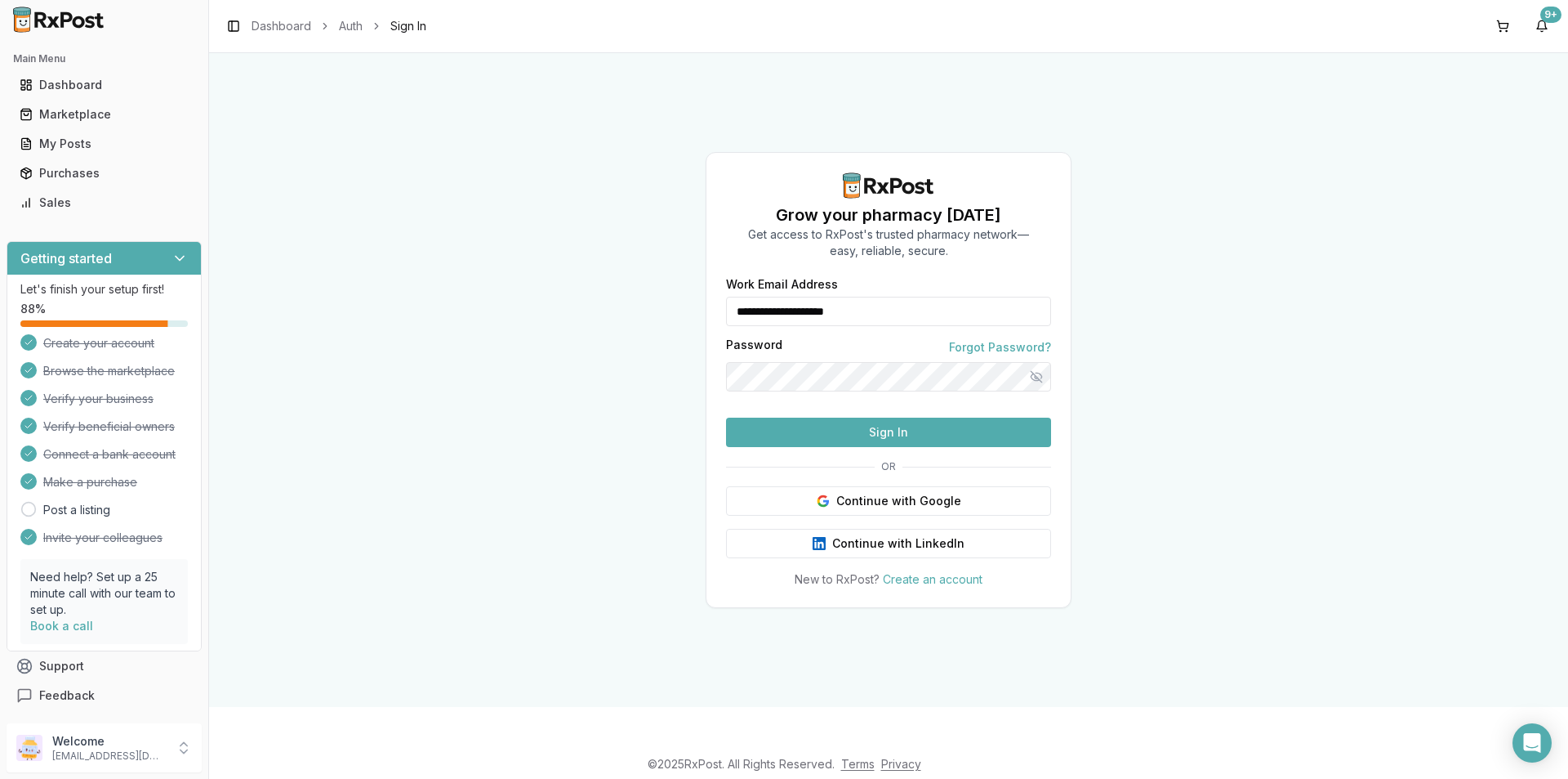
click at [928, 447] on button "Sign In" at bounding box center [888, 432] width 325 height 29
click at [930, 447] on button "Sign In" at bounding box center [888, 432] width 325 height 29
click at [1506, 21] on button at bounding box center [1502, 26] width 26 height 26
click at [944, 447] on button "Sign In" at bounding box center [888, 432] width 325 height 29
click at [635, 352] on div "**********" at bounding box center [888, 380] width 1359 height 654
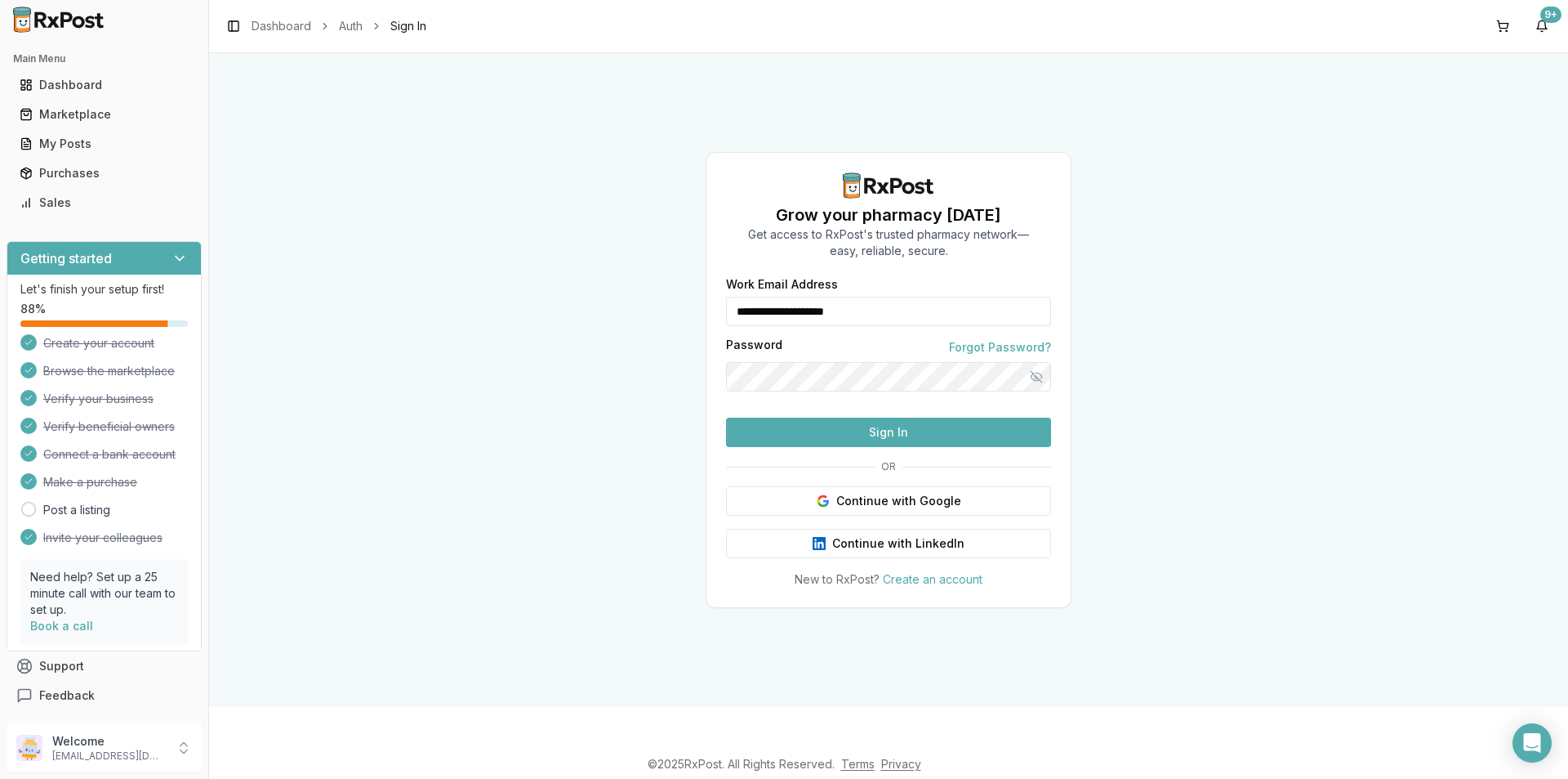
click at [726, 418] on button "Sign In" at bounding box center [888, 432] width 325 height 29
click at [1566, 440] on div "**********" at bounding box center [888, 380] width 1359 height 654
click at [1014, 447] on button "Sign In" at bounding box center [888, 432] width 325 height 29
click at [1036, 362] on button "Hide password" at bounding box center [1036, 377] width 29 height 29
click at [1036, 362] on button "Show password" at bounding box center [1036, 377] width 29 height 29
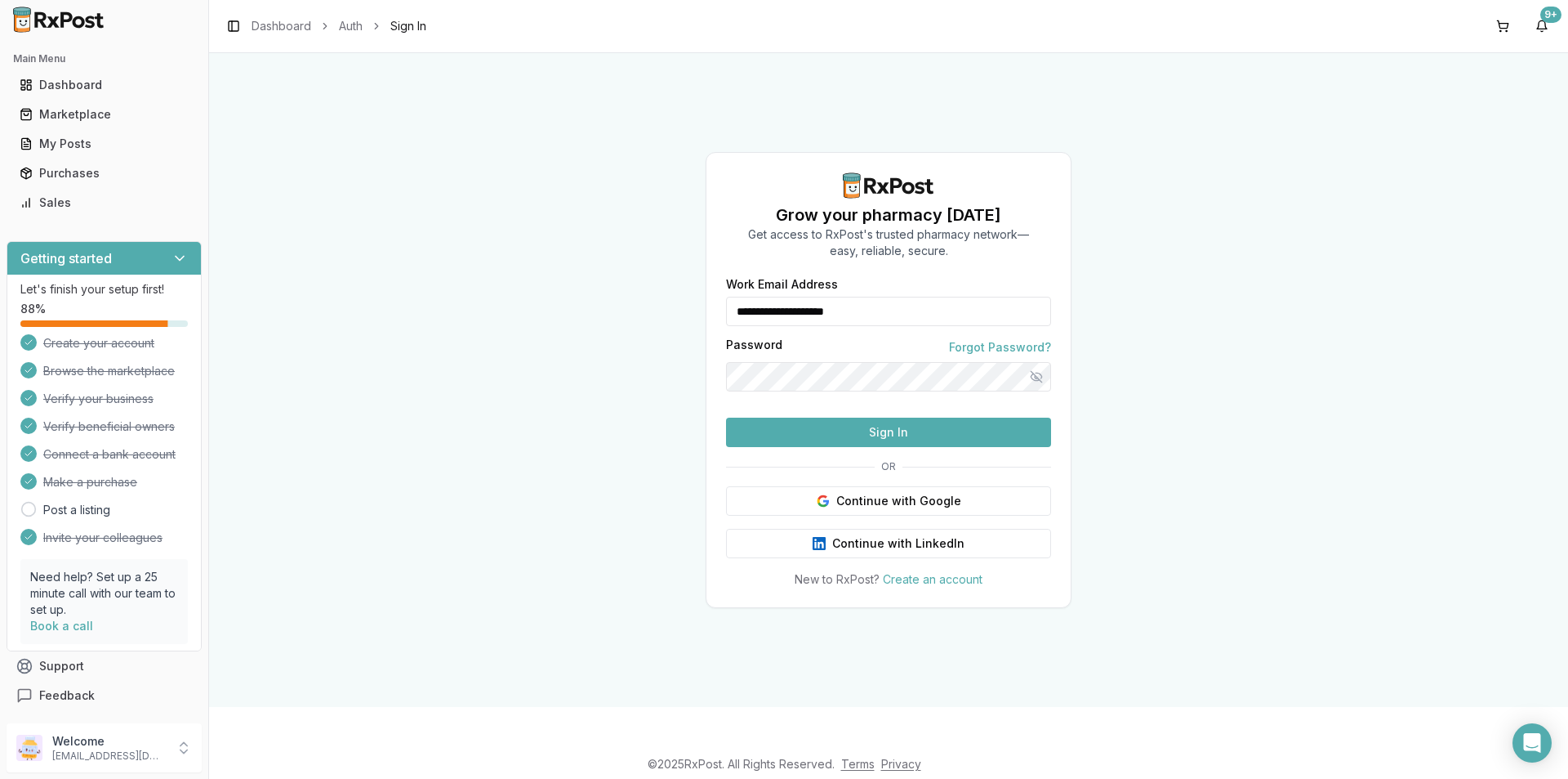
click at [951, 447] on button "Sign In" at bounding box center [888, 432] width 325 height 29
click at [1253, 335] on div "**********" at bounding box center [888, 380] width 1359 height 654
click at [500, 596] on div "**********" at bounding box center [888, 380] width 1359 height 654
click at [875, 447] on button "Sign In" at bounding box center [888, 432] width 325 height 29
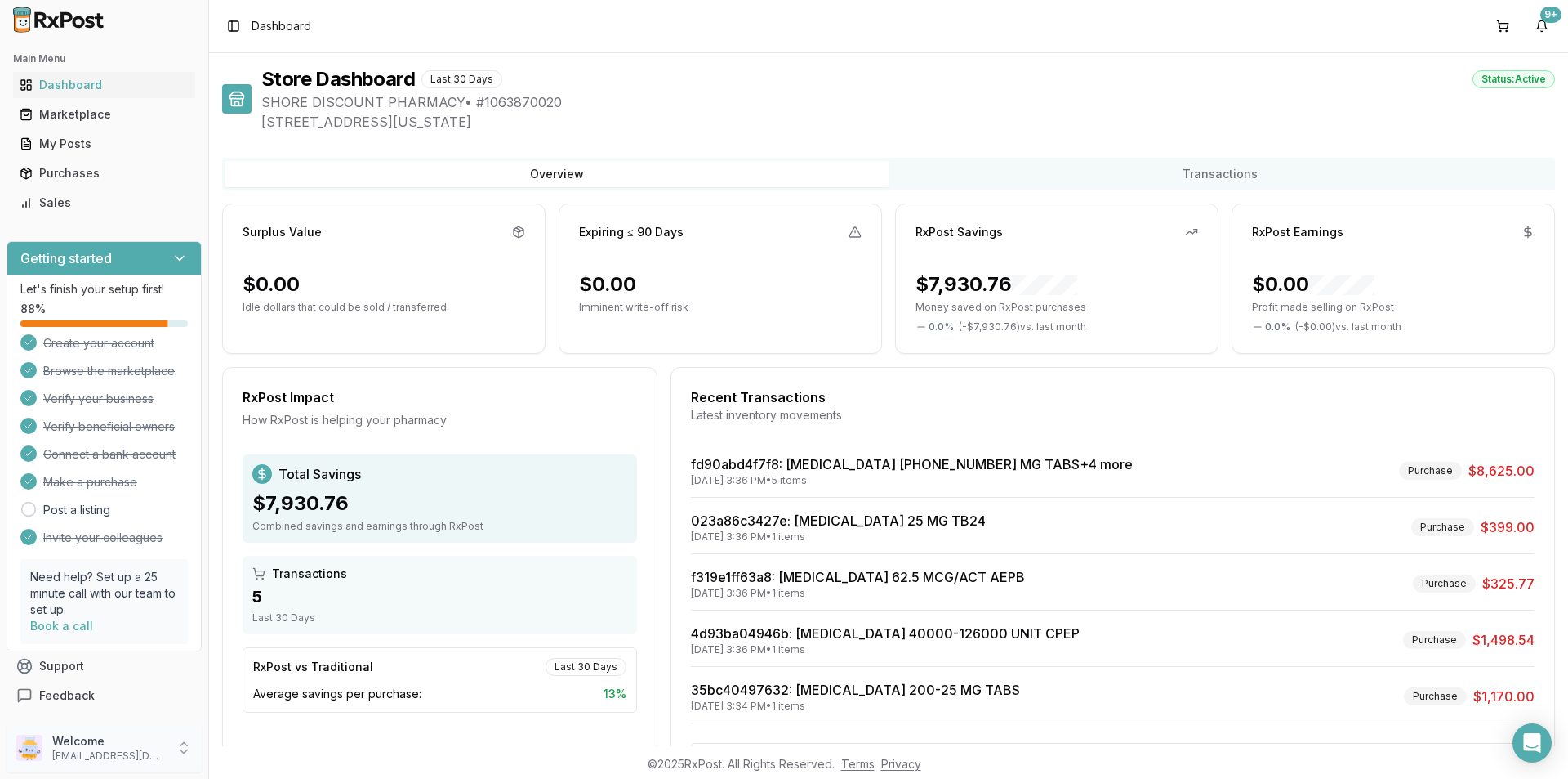
click at [137, 743] on p "Welcome" at bounding box center [109, 741] width 113 height 16
drag, startPoint x: 142, startPoint y: 753, endPoint x: 150, endPoint y: 742, distance: 13.6
click at [143, 752] on p "[EMAIL_ADDRESS][DOMAIN_NAME]" at bounding box center [109, 756] width 113 height 13
click at [250, 675] on span "Personal Settings" at bounding box center [296, 673] width 155 height 16
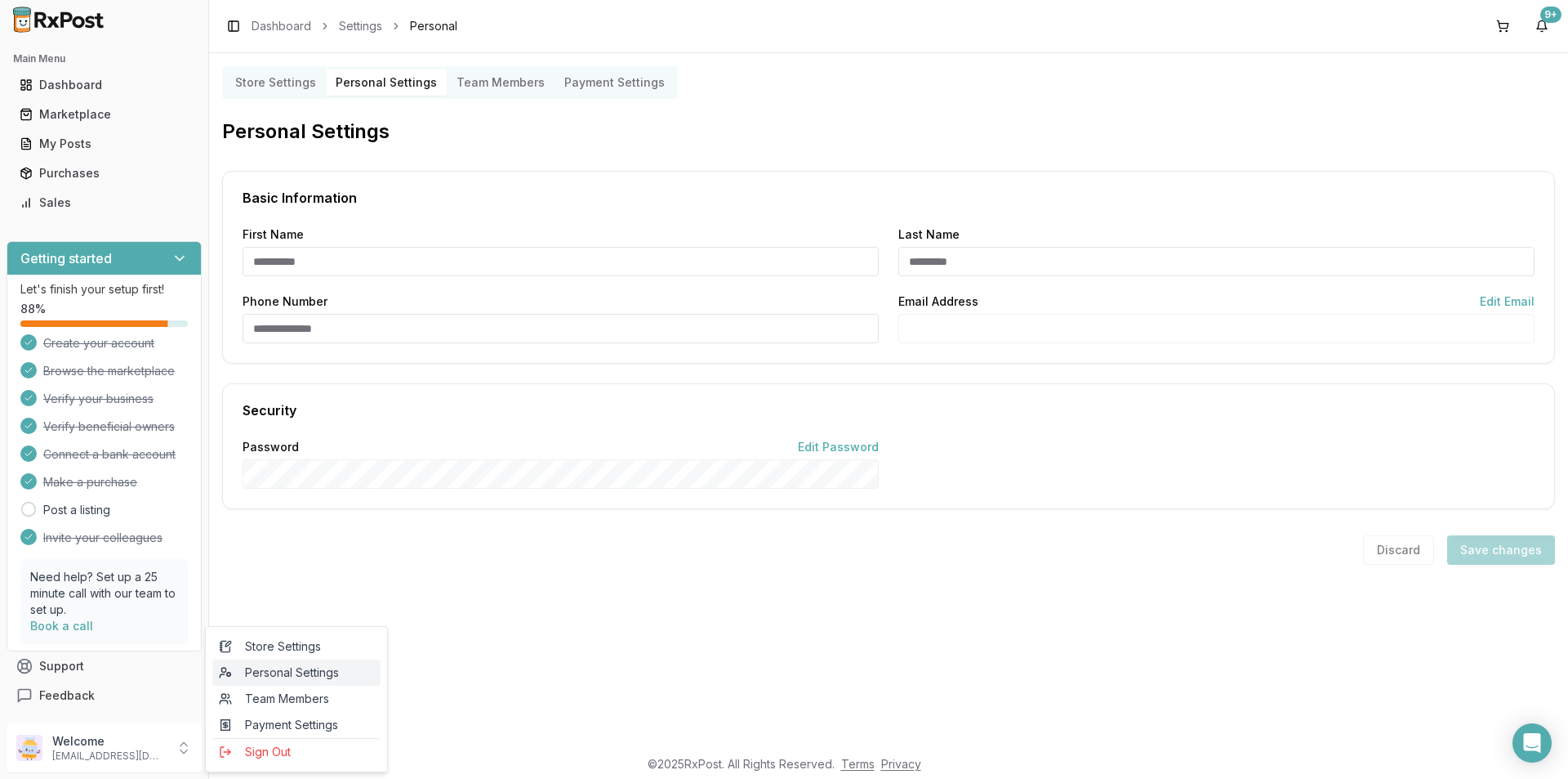
type input "******"
type input "**********"
click at [365, 473] on div at bounding box center [560, 474] width 636 height 29
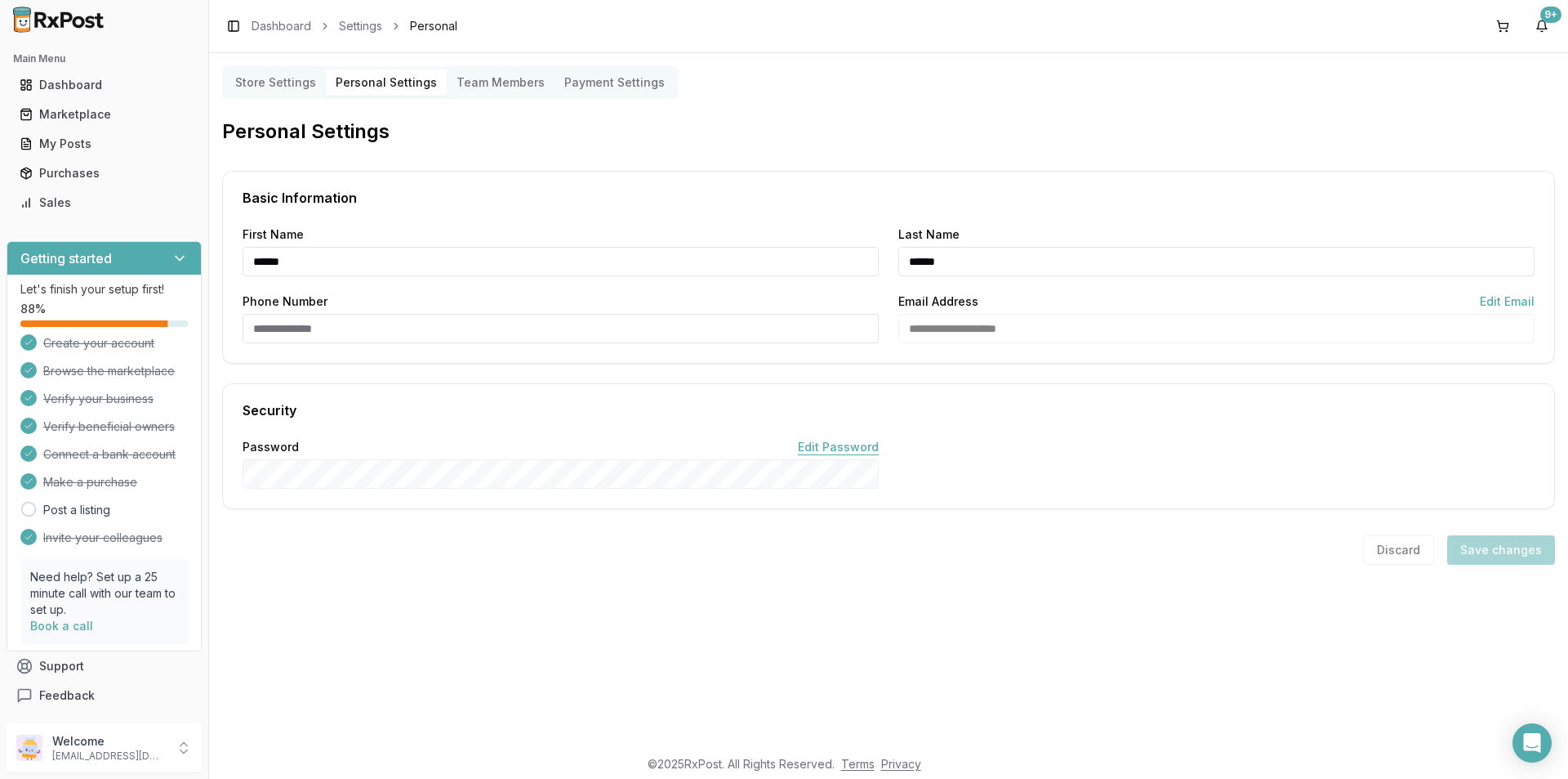
click at [856, 447] on button "Edit Password" at bounding box center [838, 447] width 81 height 0
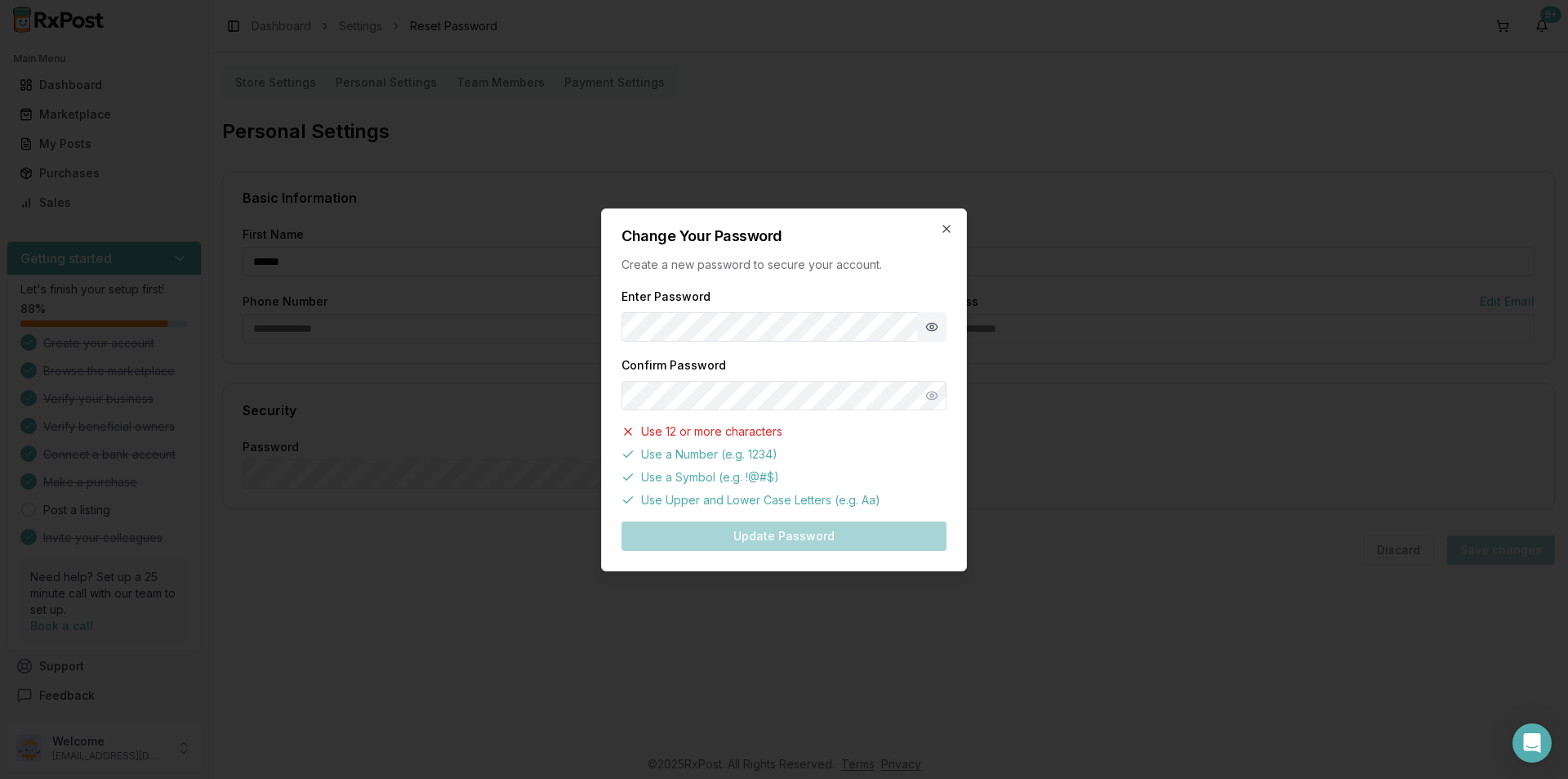
click at [929, 325] on button "Show password" at bounding box center [931, 327] width 29 height 29
click at [803, 533] on div "Enter Password Confirm Password Use 12 or more characters Use a Number (e.g. 12…" at bounding box center [784, 419] width 325 height 265
click at [793, 531] on button "Update Password" at bounding box center [784, 535] width 325 height 29
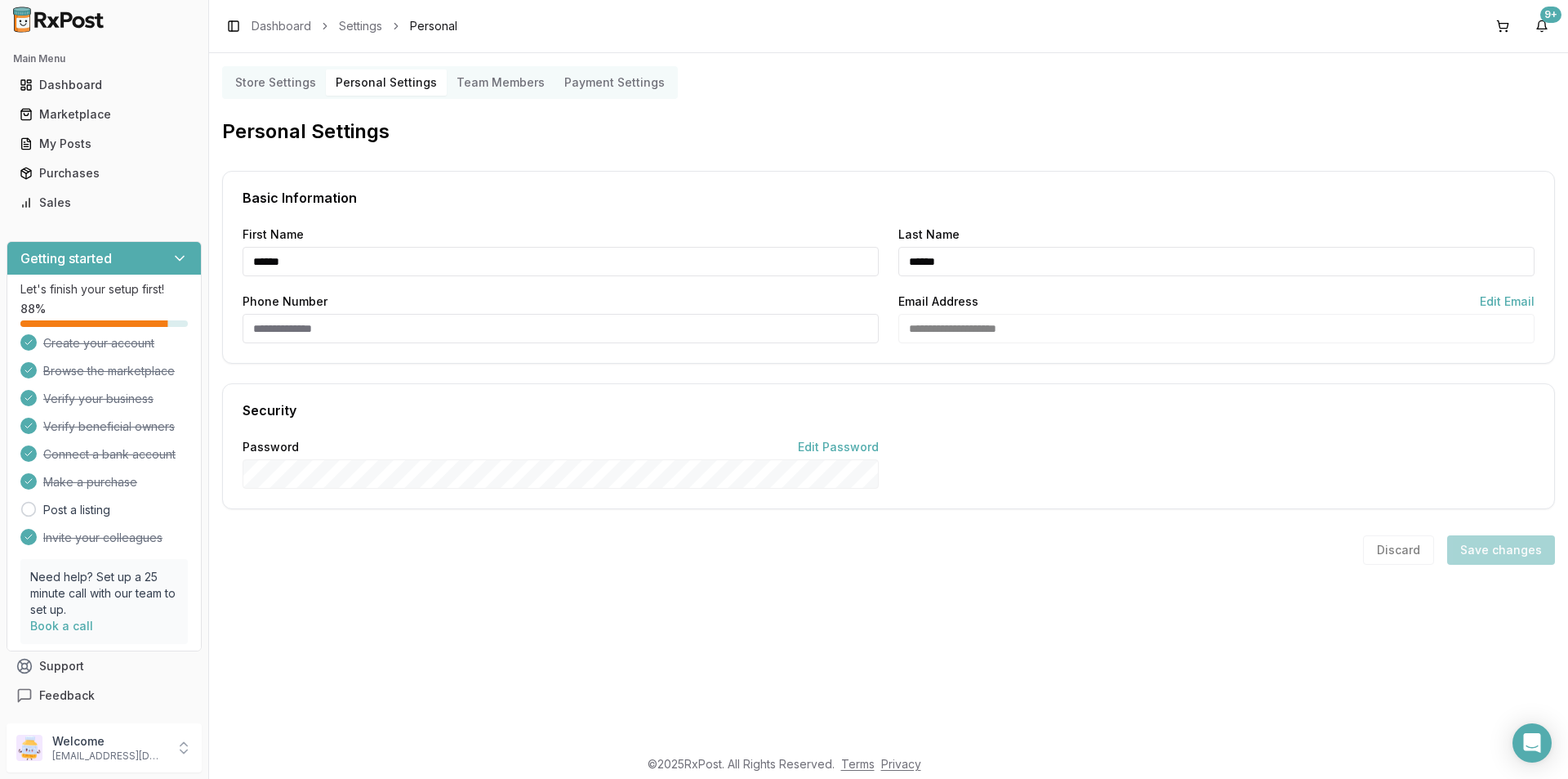
drag, startPoint x: 1391, startPoint y: 228, endPoint x: 1382, endPoint y: 237, distance: 12.7
click at [87, 113] on div "Marketplace" at bounding box center [104, 114] width 169 height 16
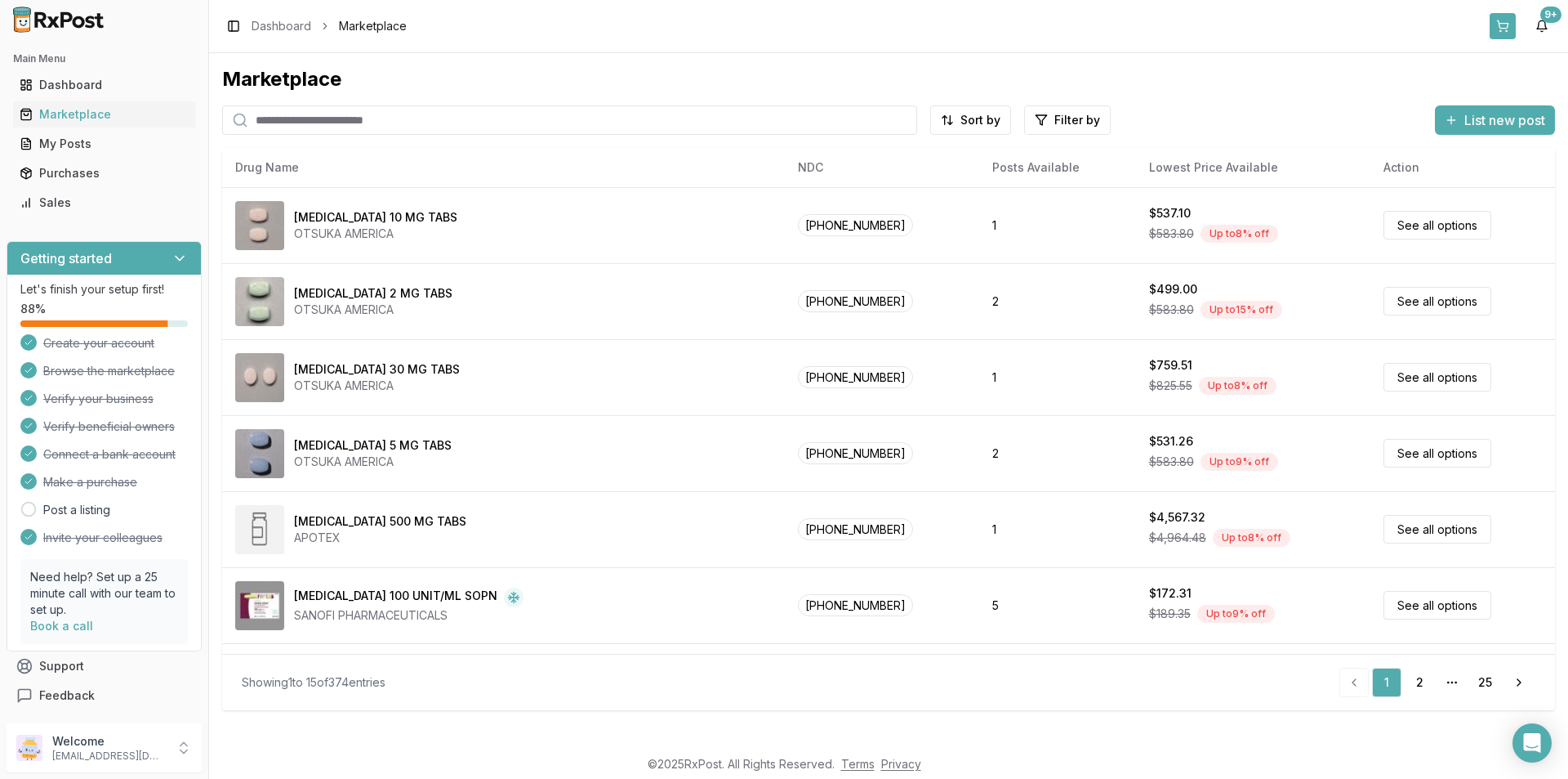
click at [1506, 24] on button at bounding box center [1502, 26] width 26 height 26
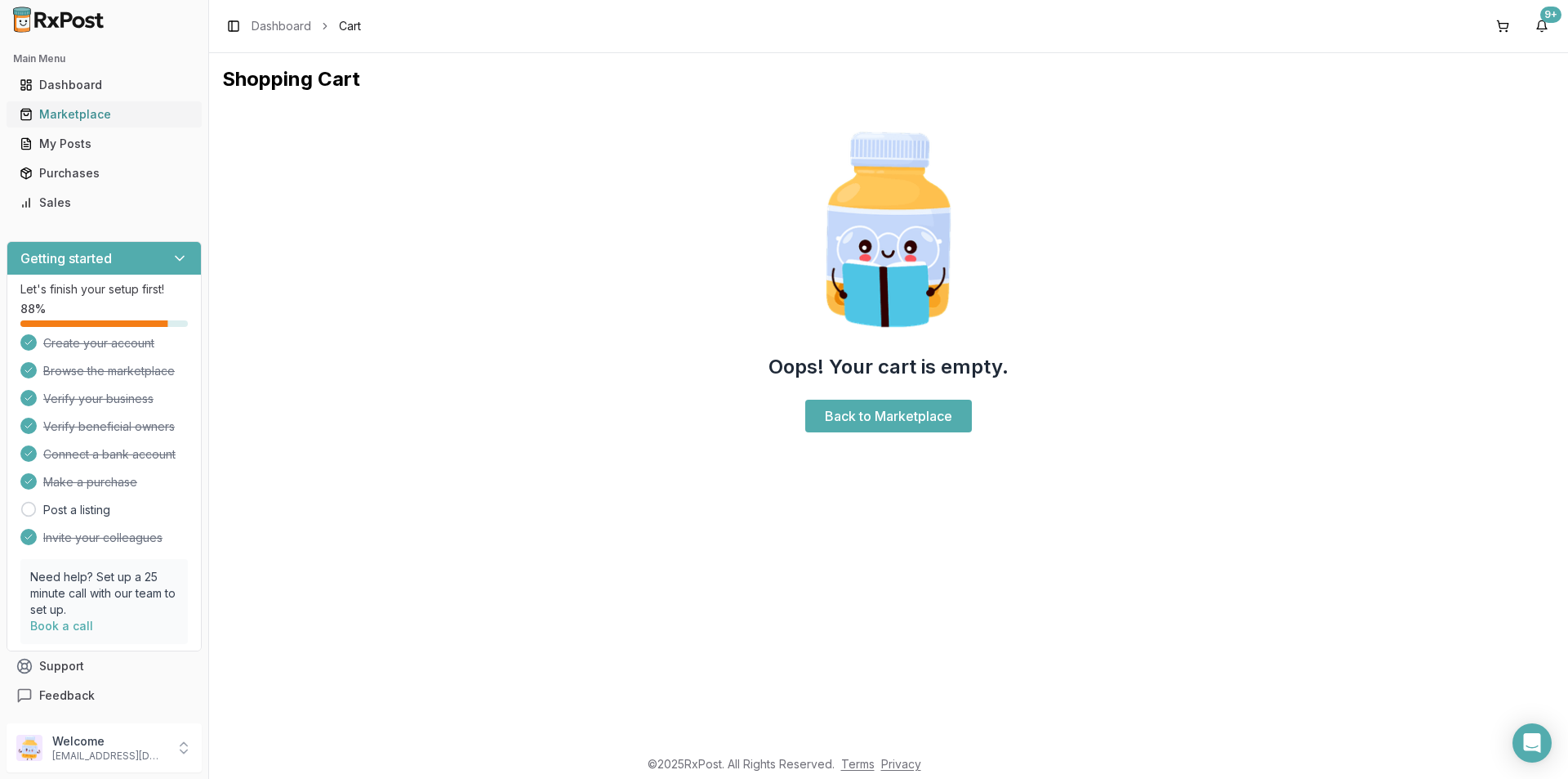
click at [97, 114] on div "Marketplace" at bounding box center [104, 114] width 169 height 16
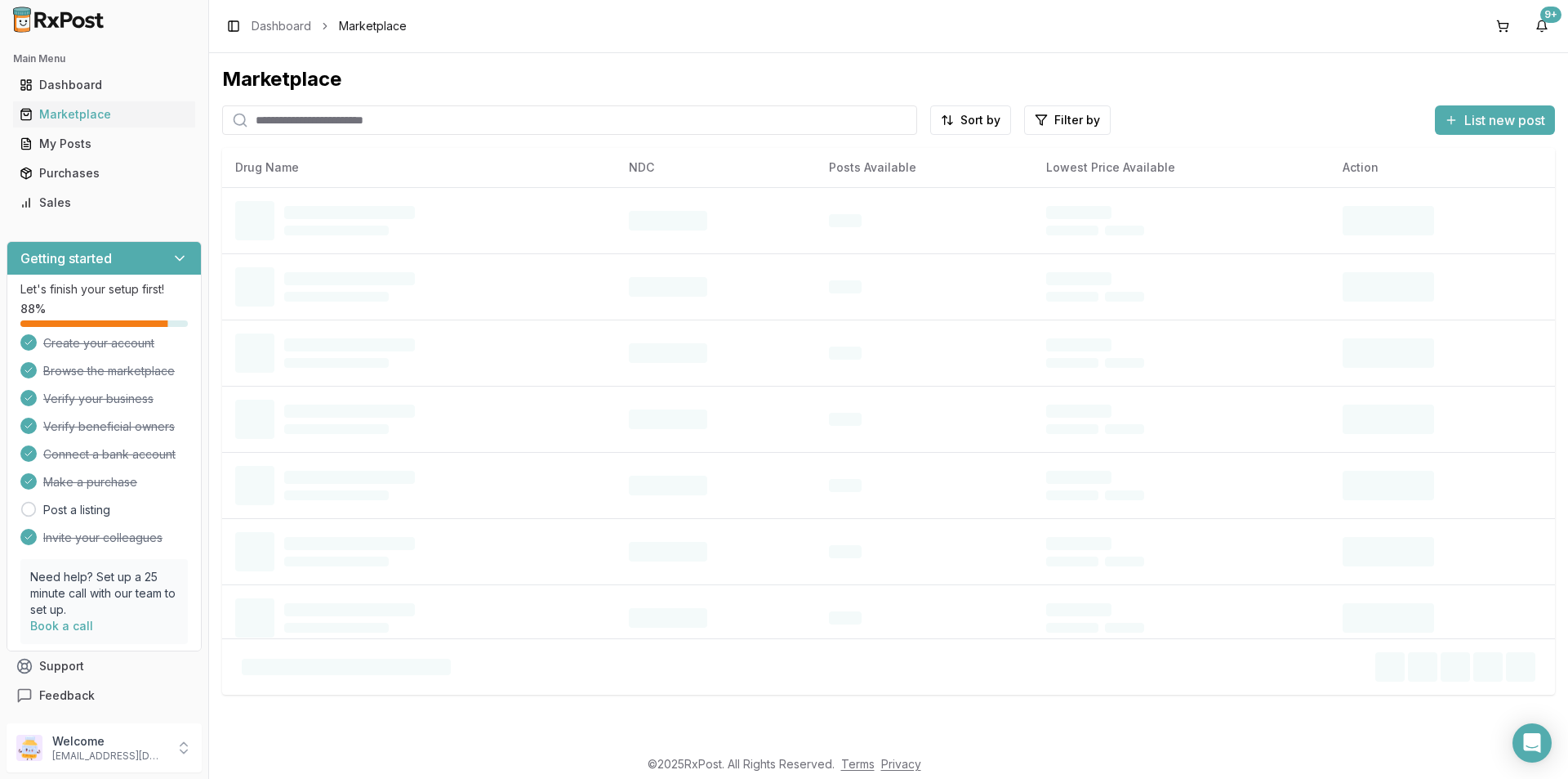
click at [298, 119] on input "search" at bounding box center [569, 120] width 695 height 29
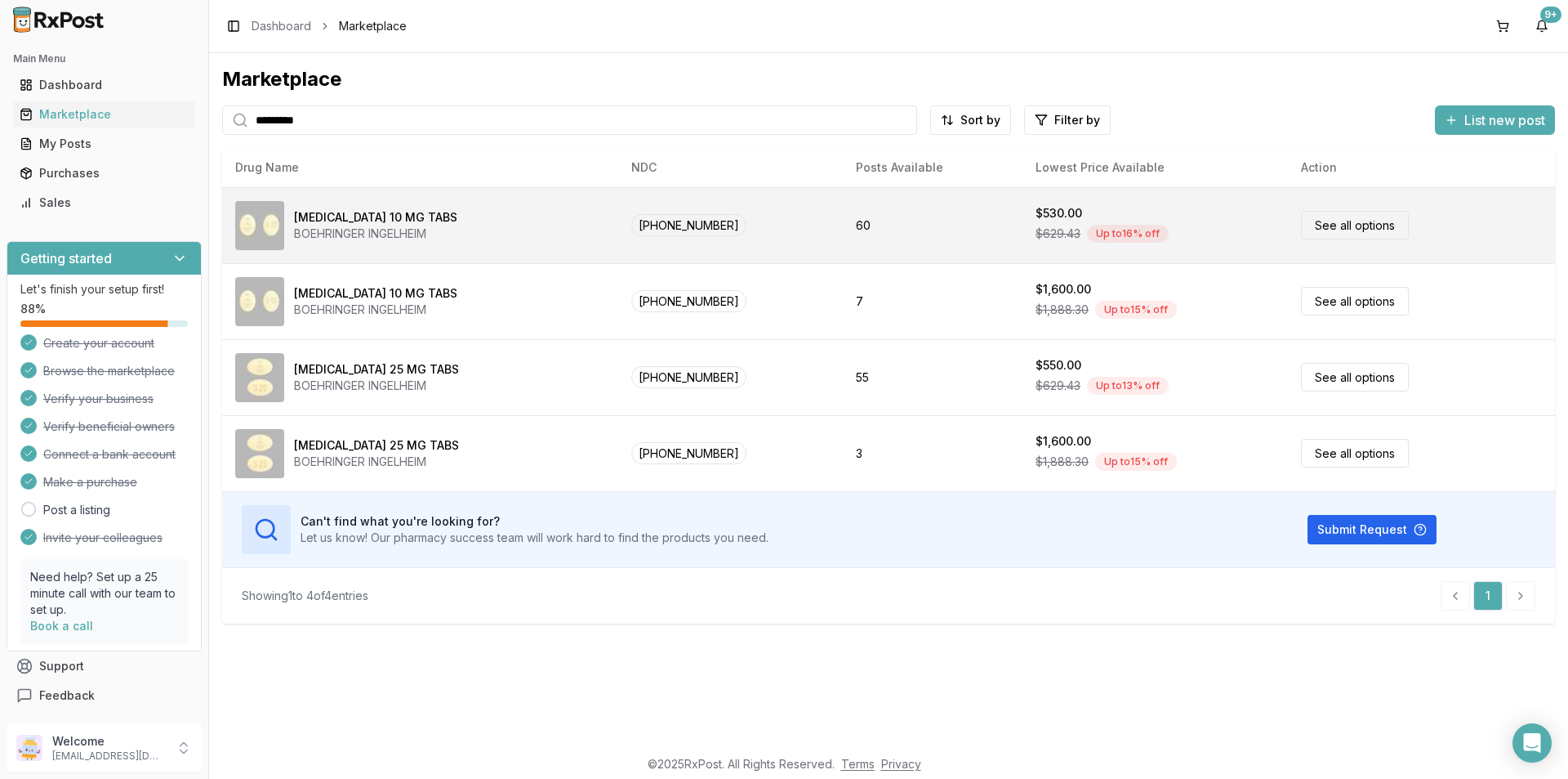
type input "*********"
click at [371, 218] on div "[MEDICAL_DATA] 10 MG TABS" at bounding box center [375, 217] width 163 height 16
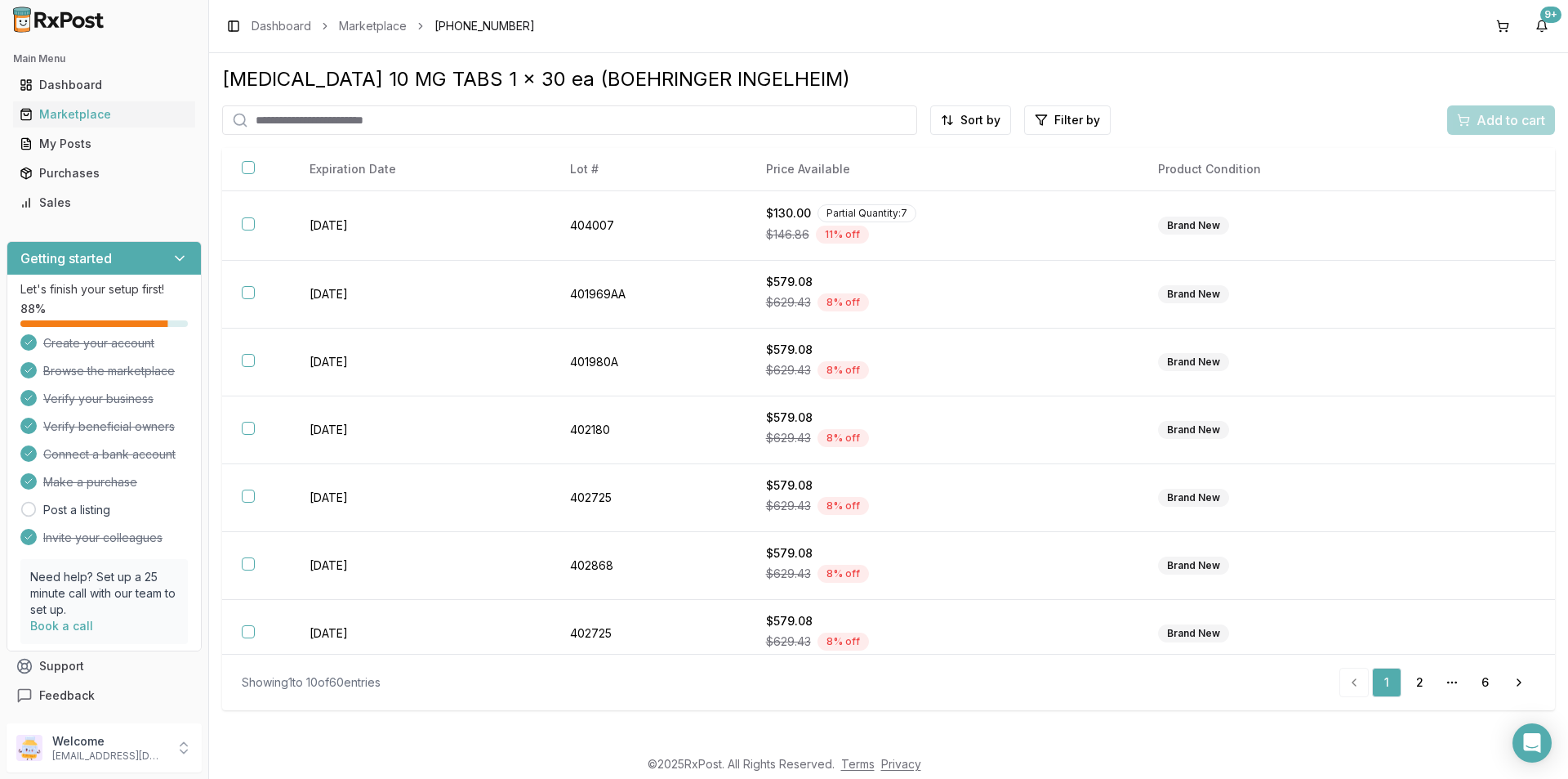
click at [1514, 121] on div "Add to cart" at bounding box center [1501, 120] width 108 height 29
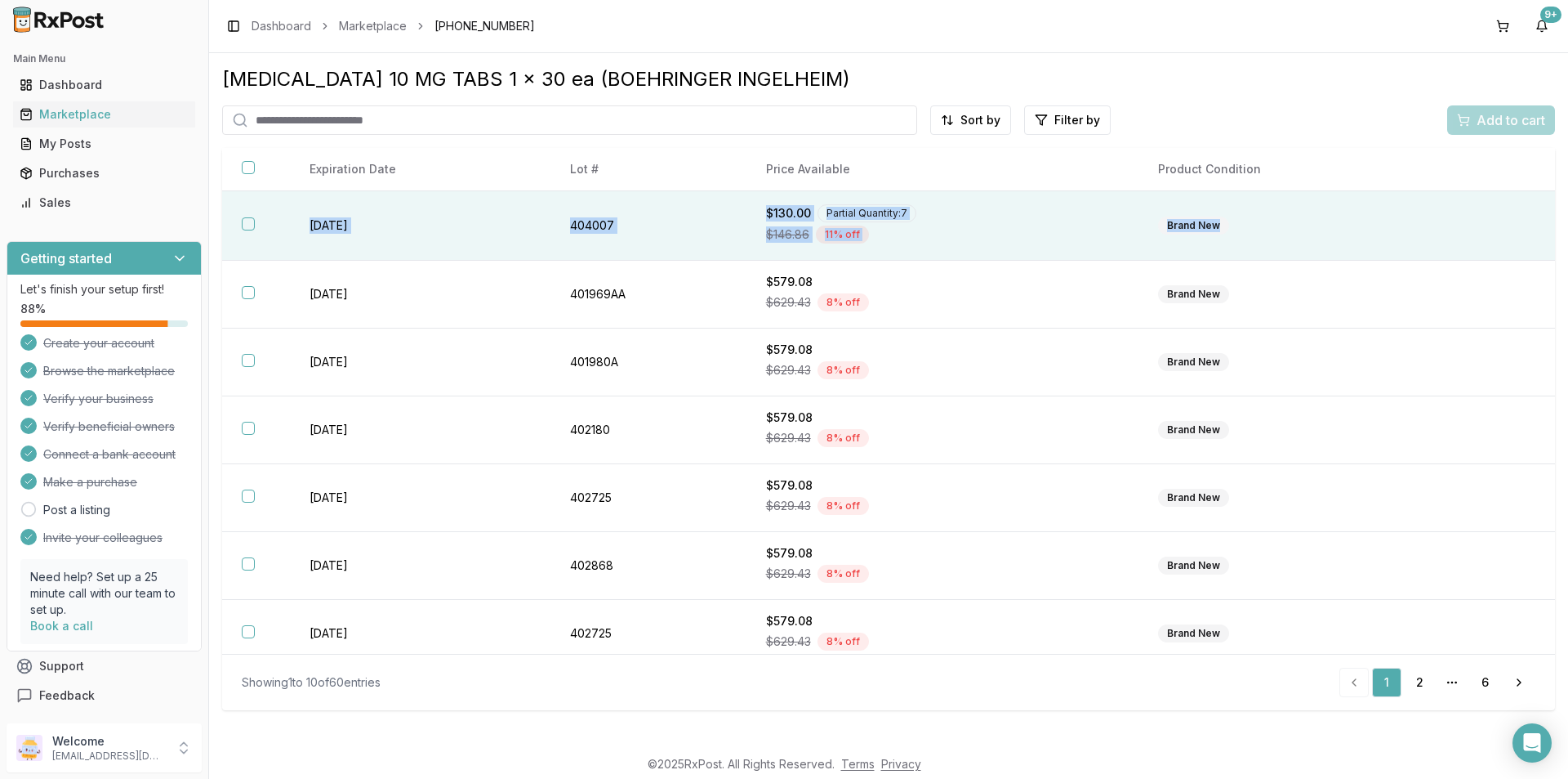
click at [1497, 241] on table "Expiration Date Lot # Price Available Product Condition [DATE] 404007 $130.00 P…" at bounding box center [888, 510] width 1333 height 723
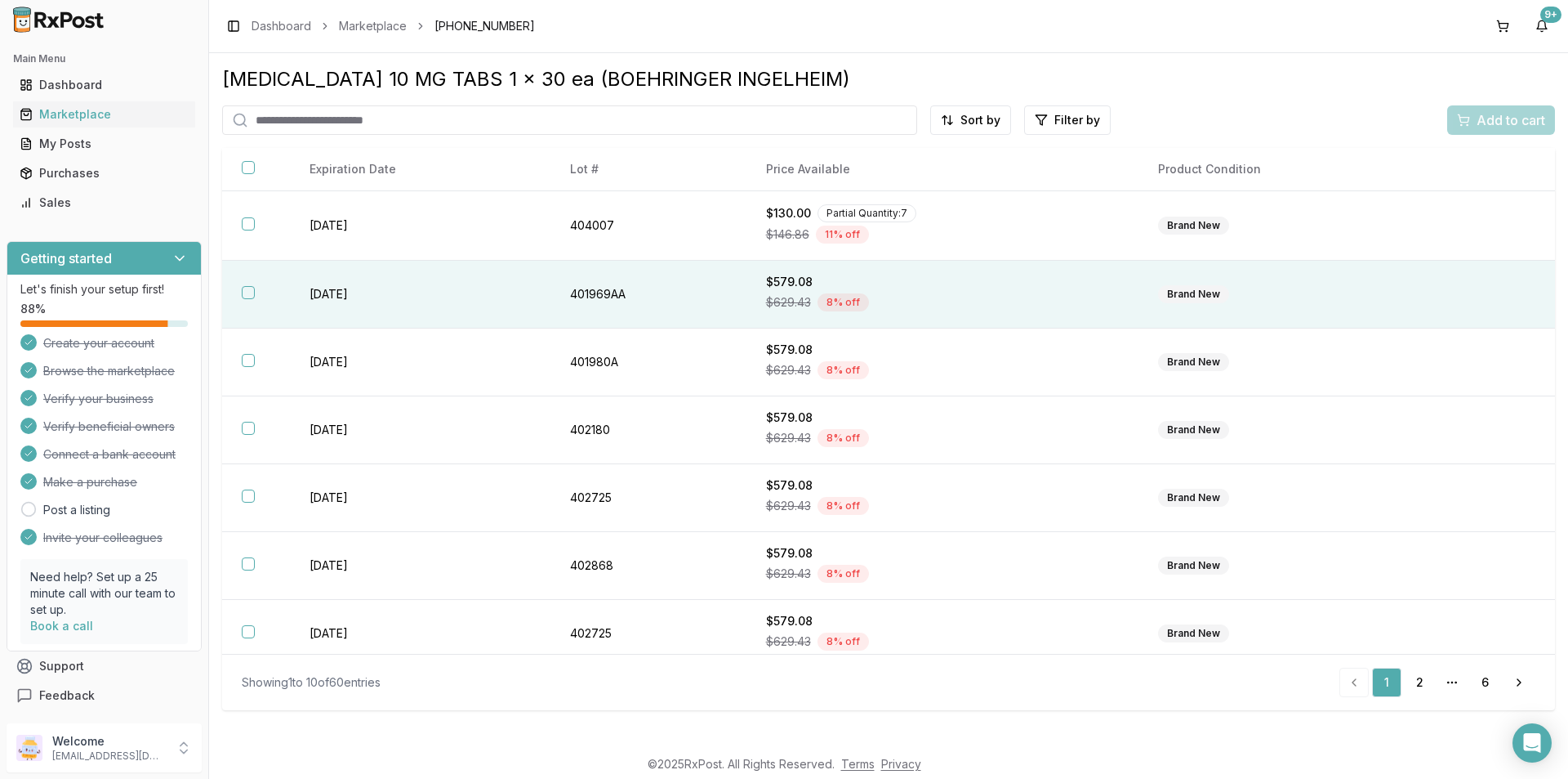
click at [1019, 312] on div "$629.43 8 % off" at bounding box center [943, 302] width 353 height 24
click at [957, 119] on html "Main Menu Dashboard Marketplace My Posts Purchases Sales Getting started Let's …" at bounding box center [784, 389] width 1568 height 779
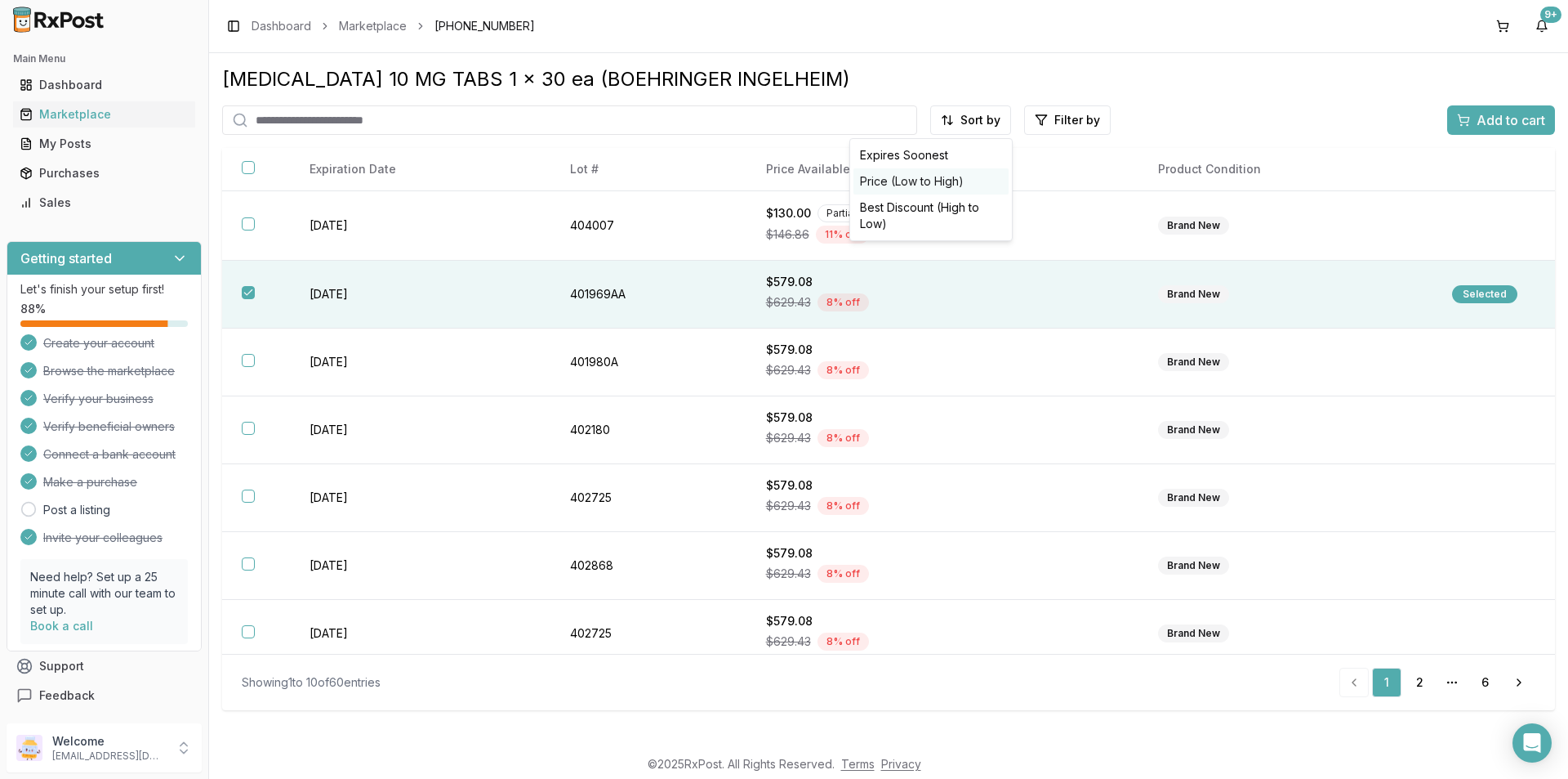
click at [923, 184] on div "Price (Low to High)" at bounding box center [931, 181] width 155 height 26
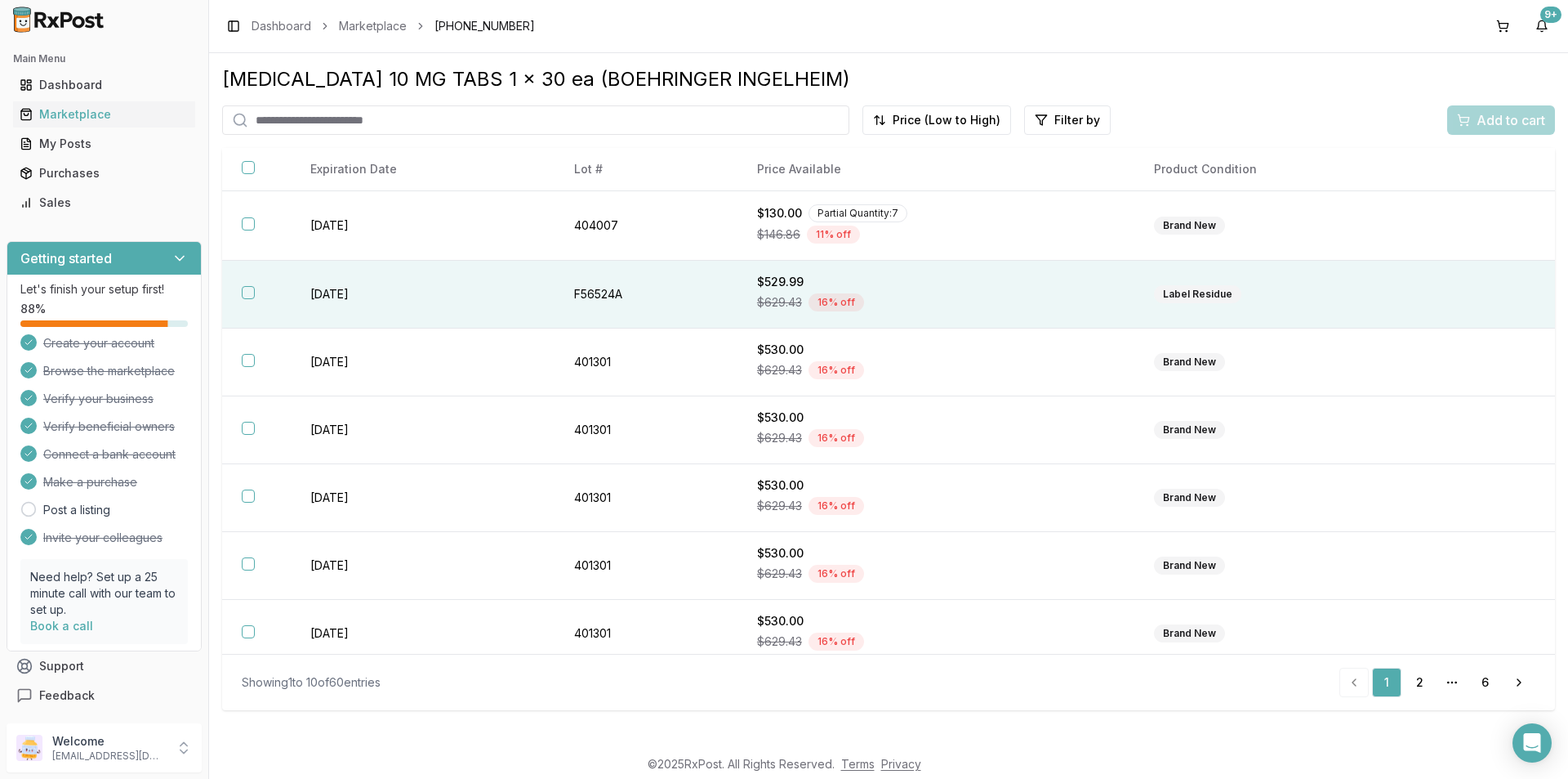
click at [251, 290] on button "button" at bounding box center [248, 293] width 13 height 13
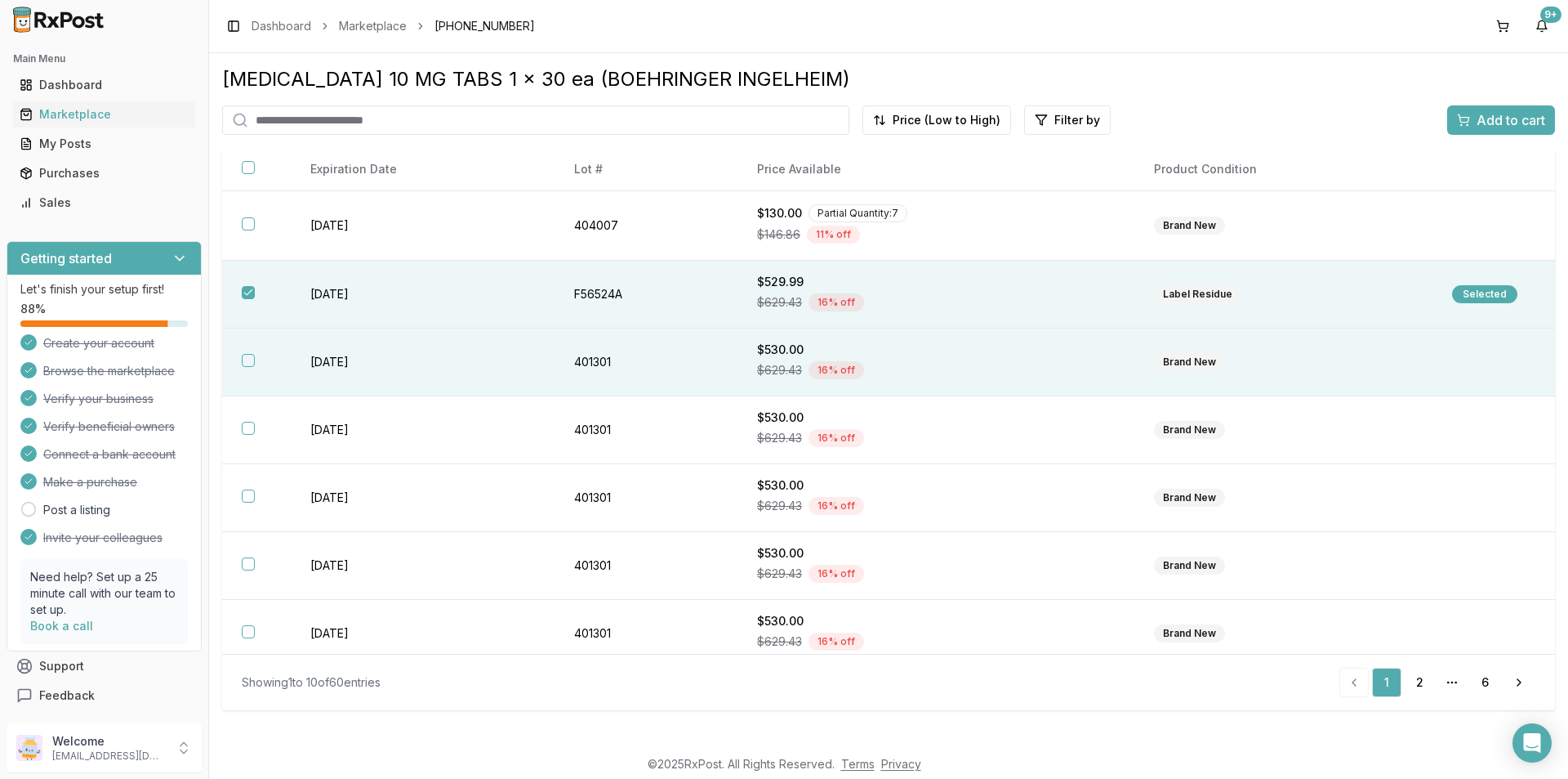
click at [247, 364] on button "button" at bounding box center [248, 360] width 13 height 13
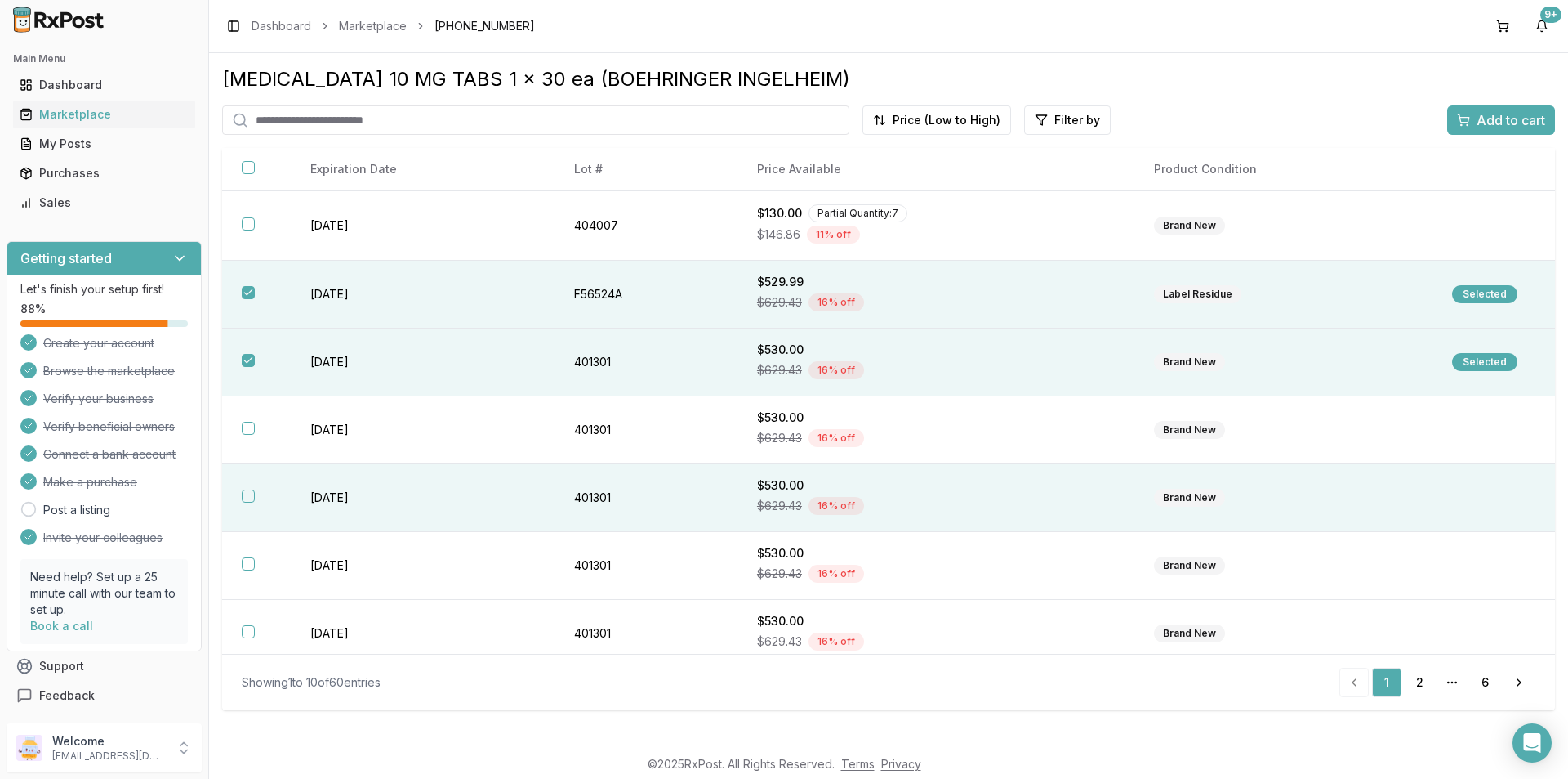
drag, startPoint x: 241, startPoint y: 424, endPoint x: 284, endPoint y: 490, distance: 78.8
click at [242, 424] on th at bounding box center [256, 430] width 69 height 68
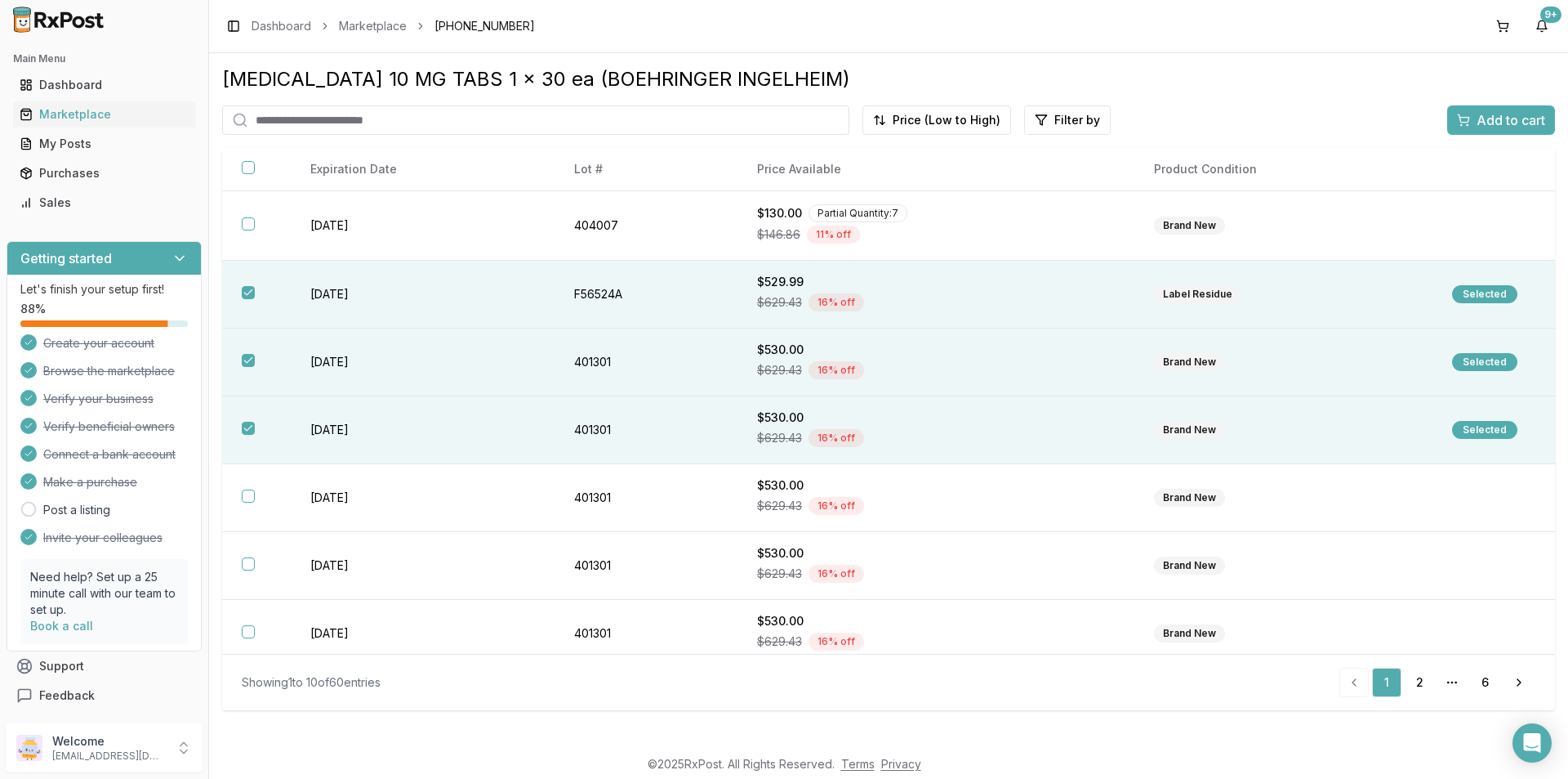
click at [1533, 119] on span "Add to cart" at bounding box center [1511, 120] width 69 height 20
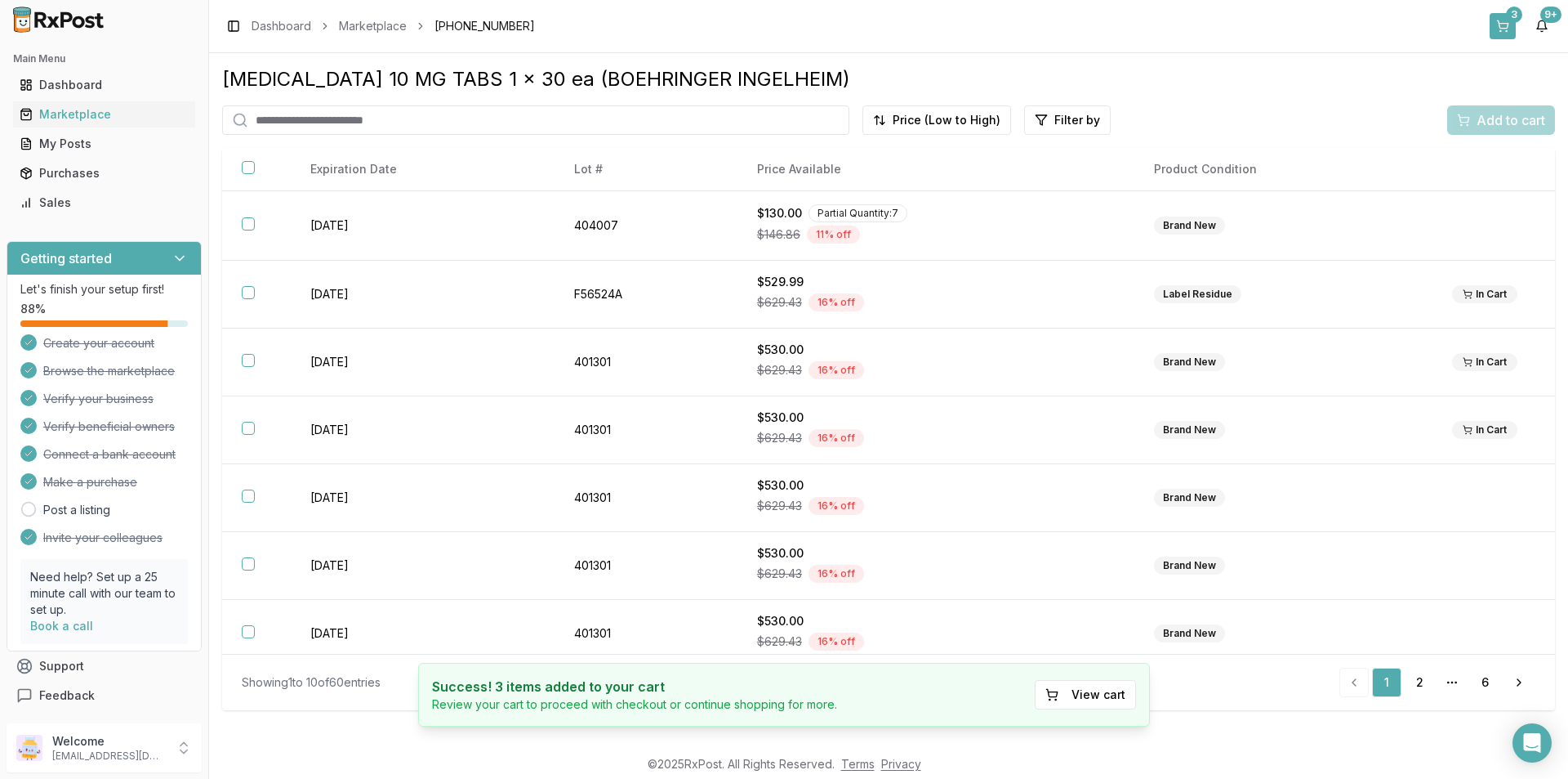
click at [1515, 14] on div "3" at bounding box center [1514, 14] width 16 height 16
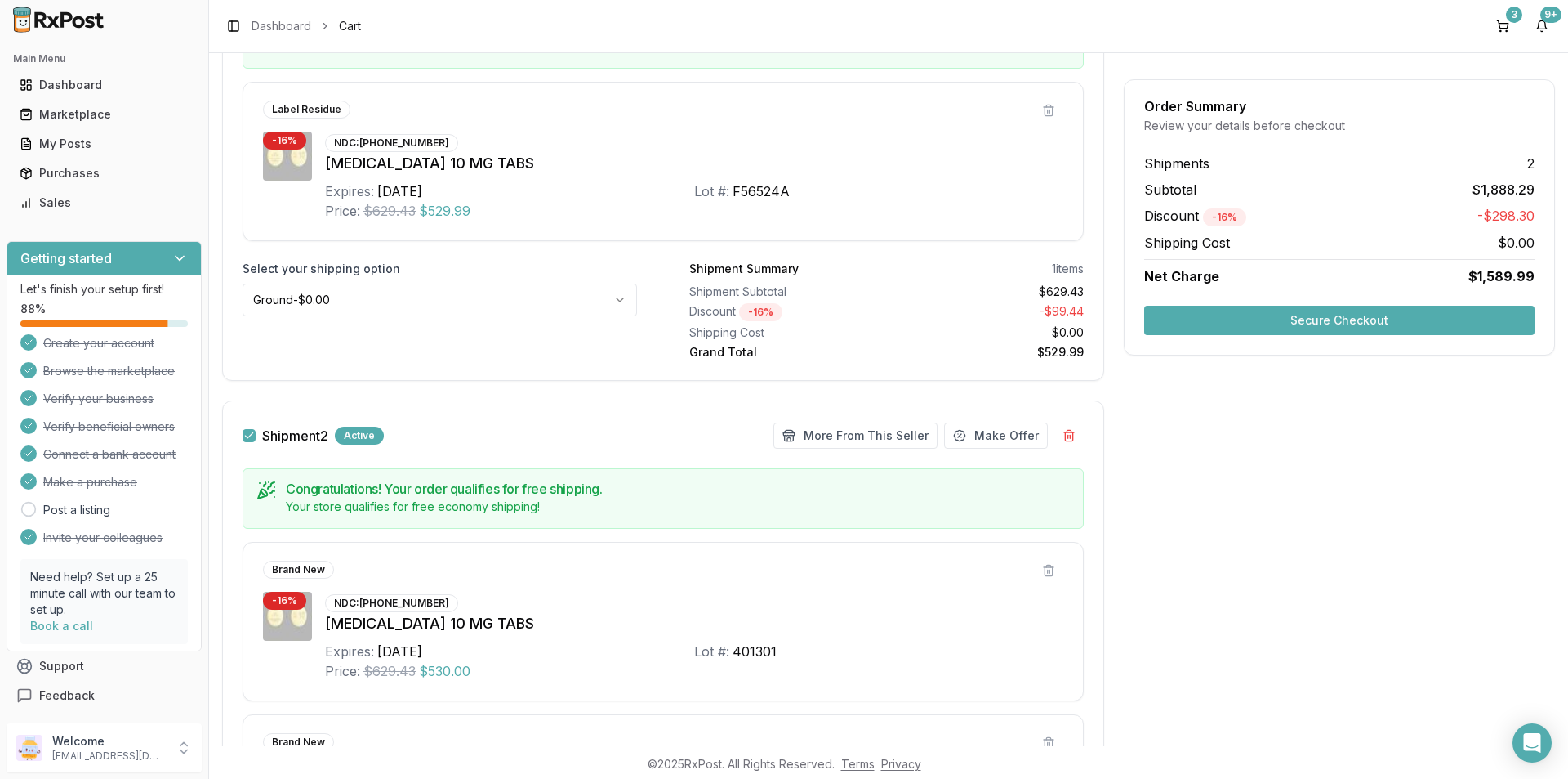
scroll to position [327, 0]
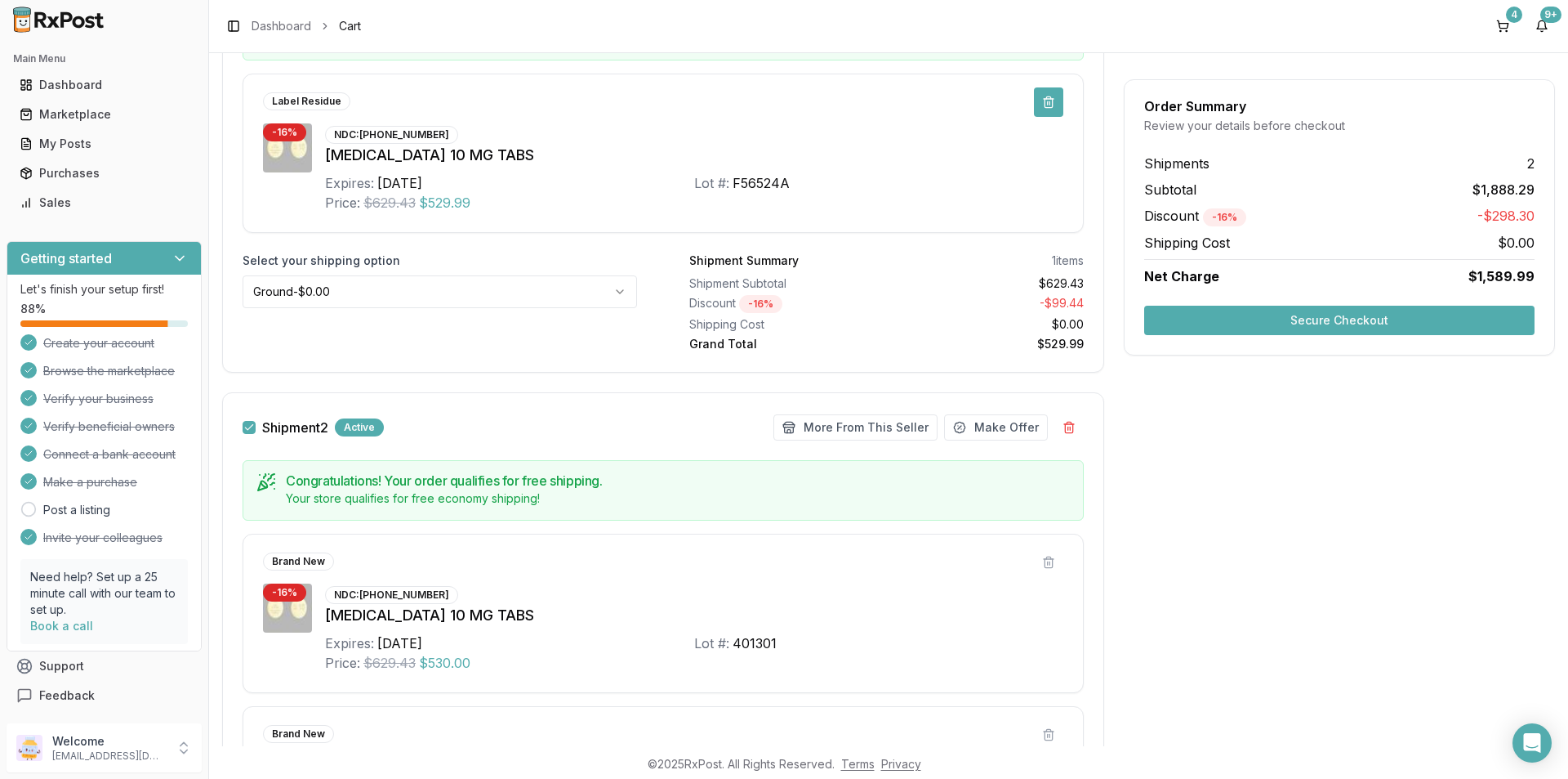
click at [1048, 104] on button at bounding box center [1048, 102] width 29 height 29
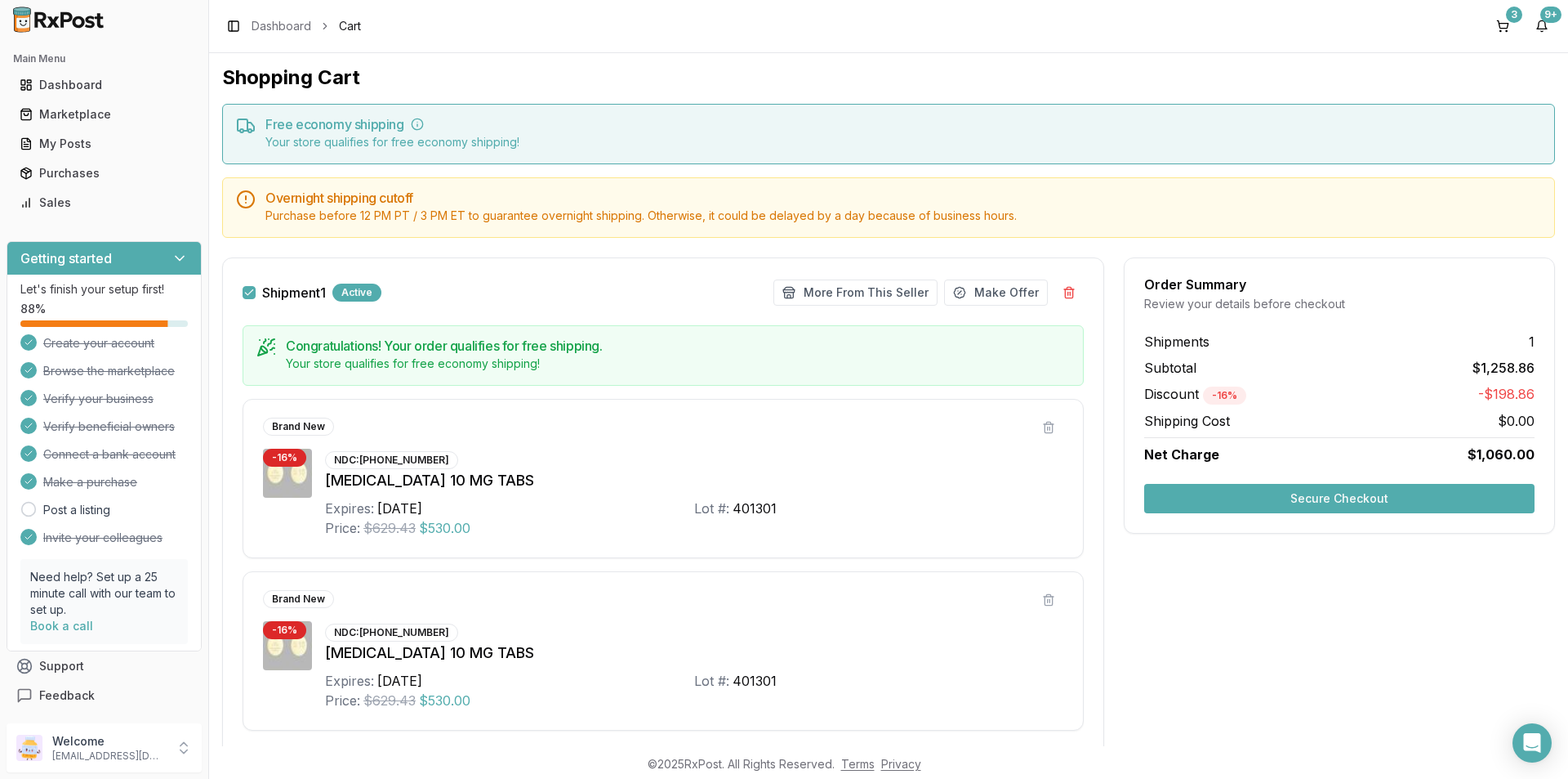
scroll to position [0, 0]
click at [1510, 15] on div "3" at bounding box center [1514, 14] width 16 height 16
click at [1512, 15] on div "3" at bounding box center [1514, 14] width 16 height 16
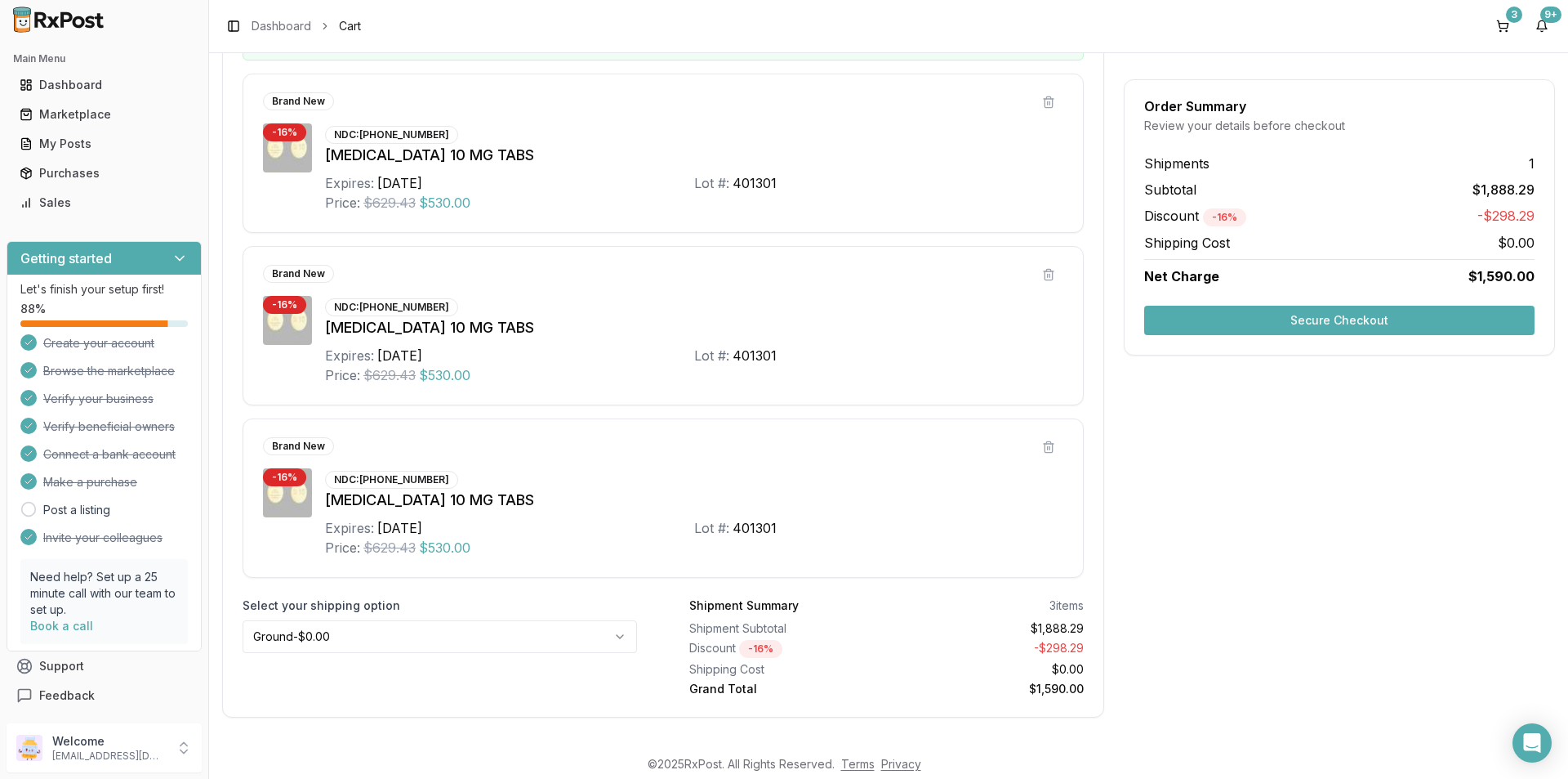
scroll to position [344, 0]
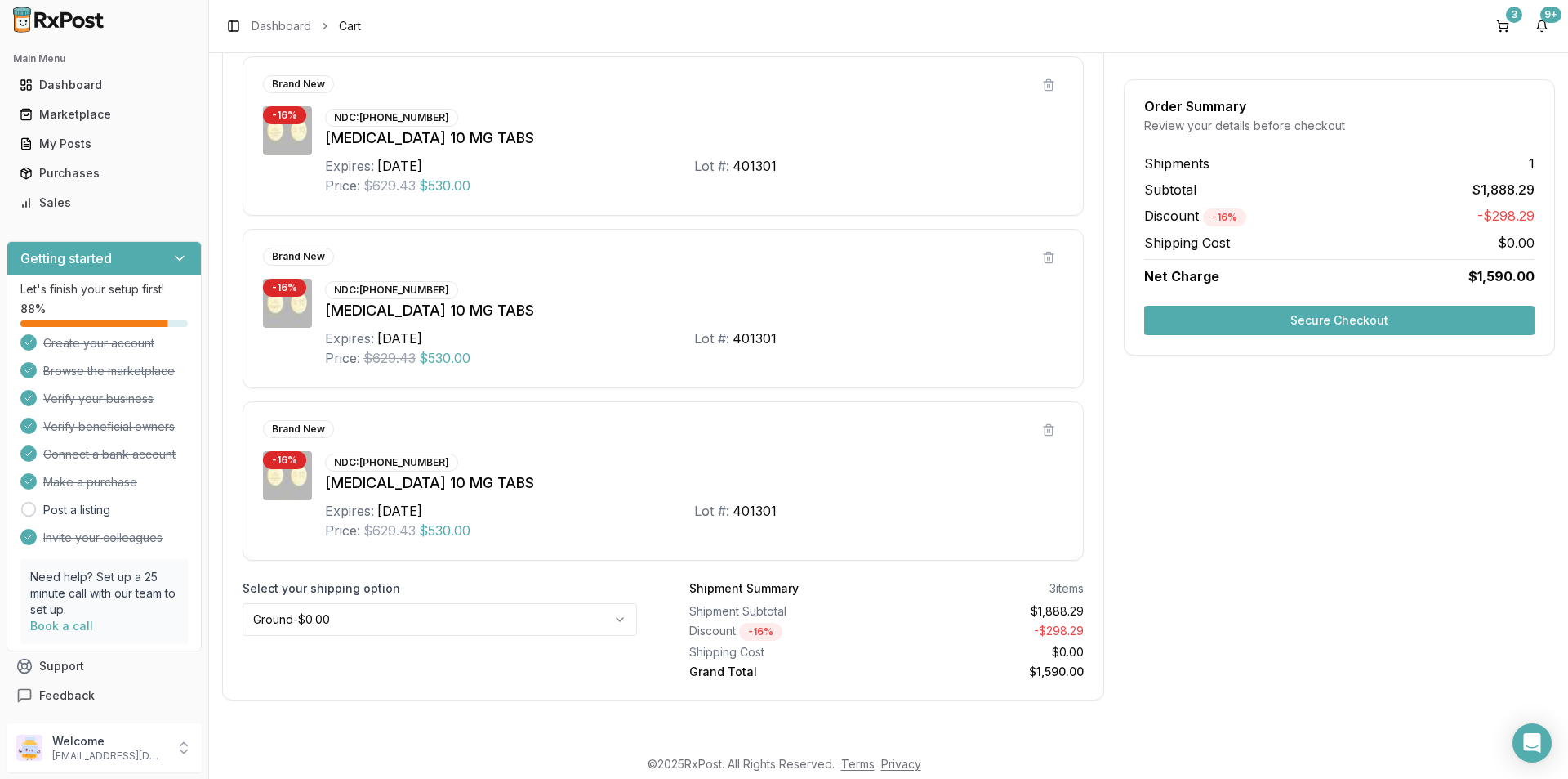
click at [614, 618] on html "Main Menu Dashboard Marketplace My Posts Purchases Sales Getting started Let's …" at bounding box center [784, 389] width 1568 height 779
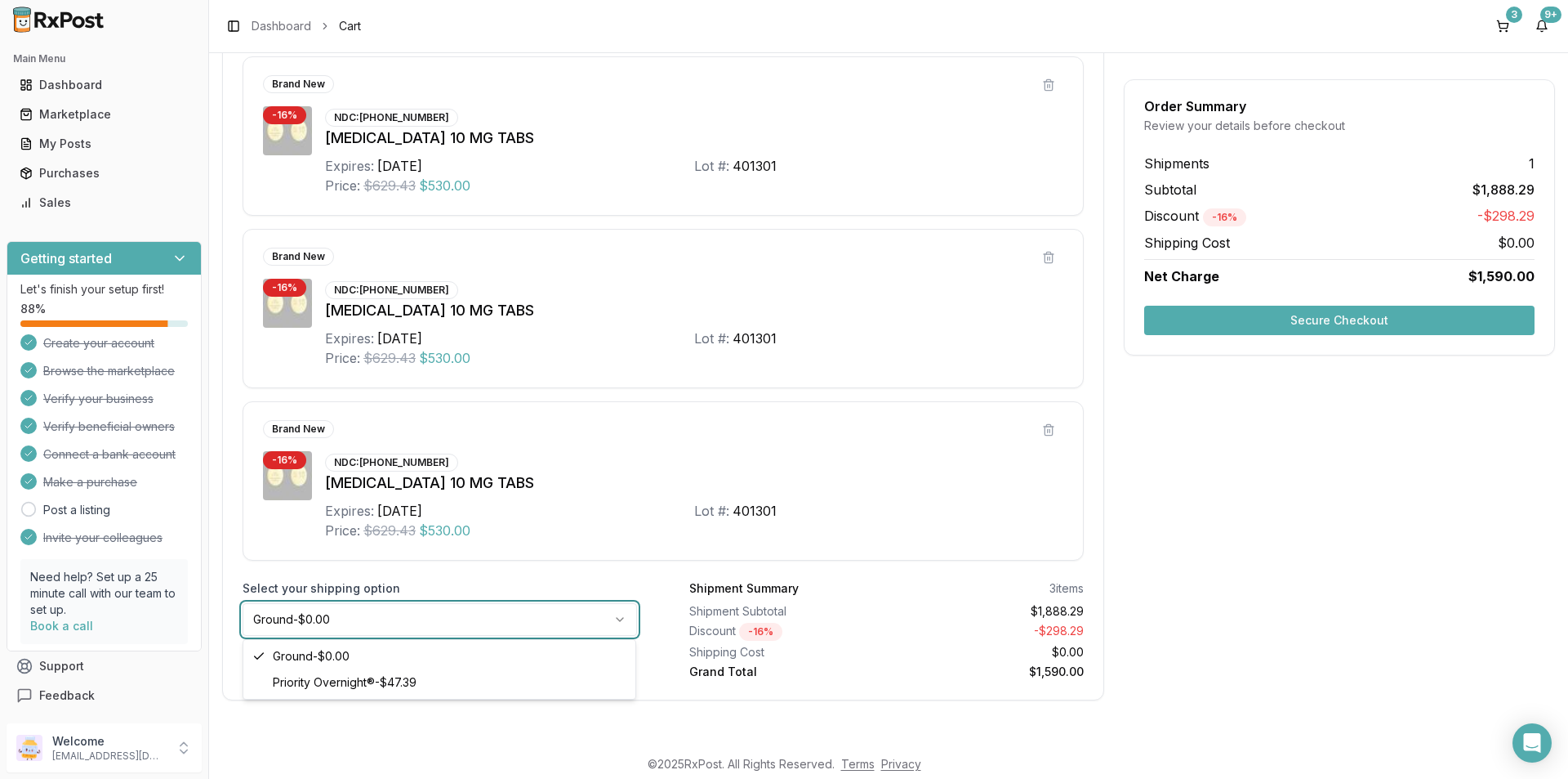
click at [608, 515] on html "Main Menu Dashboard Marketplace My Posts Purchases Sales Getting started Let's …" at bounding box center [784, 389] width 1568 height 779
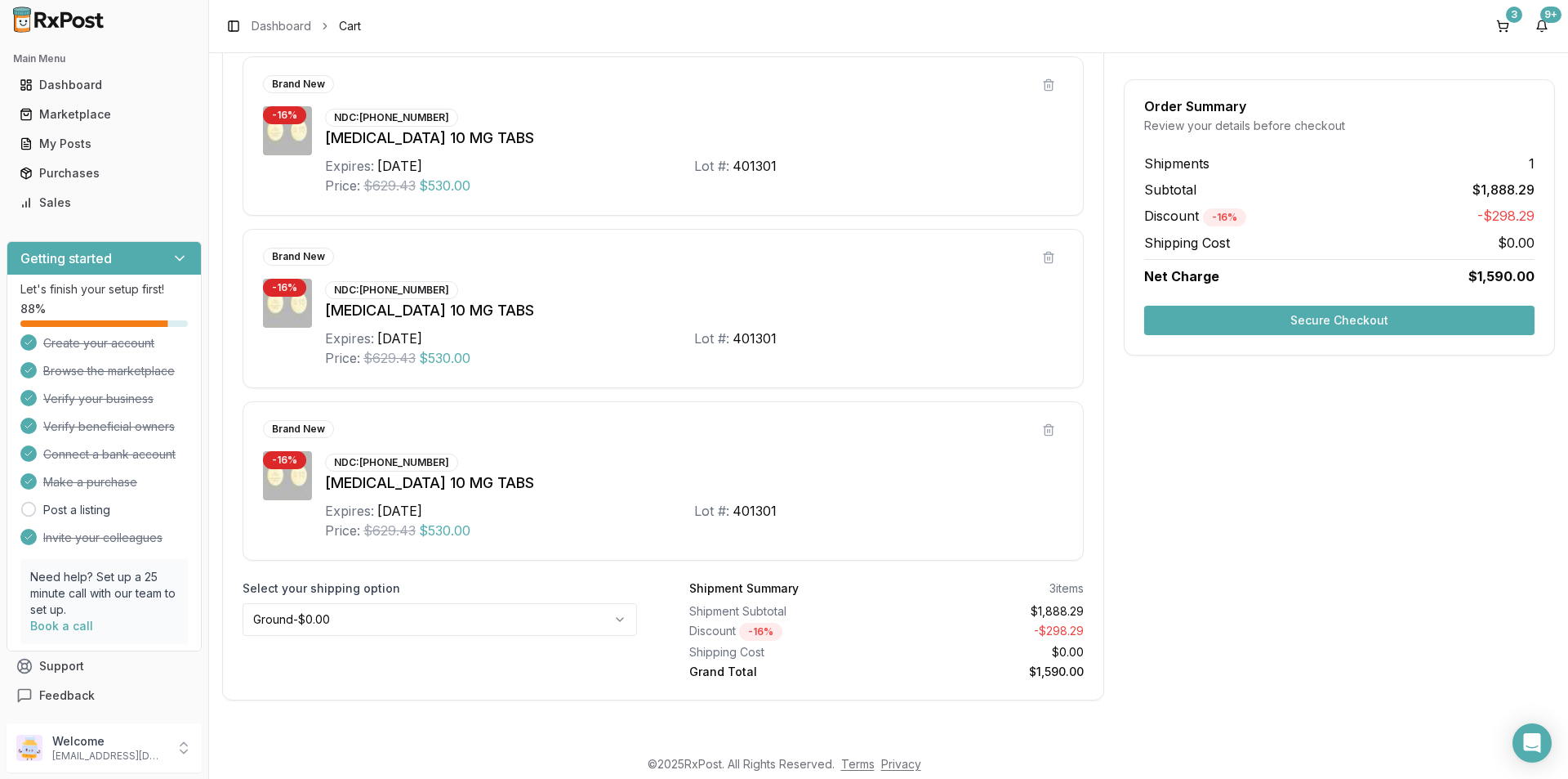
click at [1364, 316] on button "Secure Checkout" at bounding box center [1340, 319] width 391 height 29
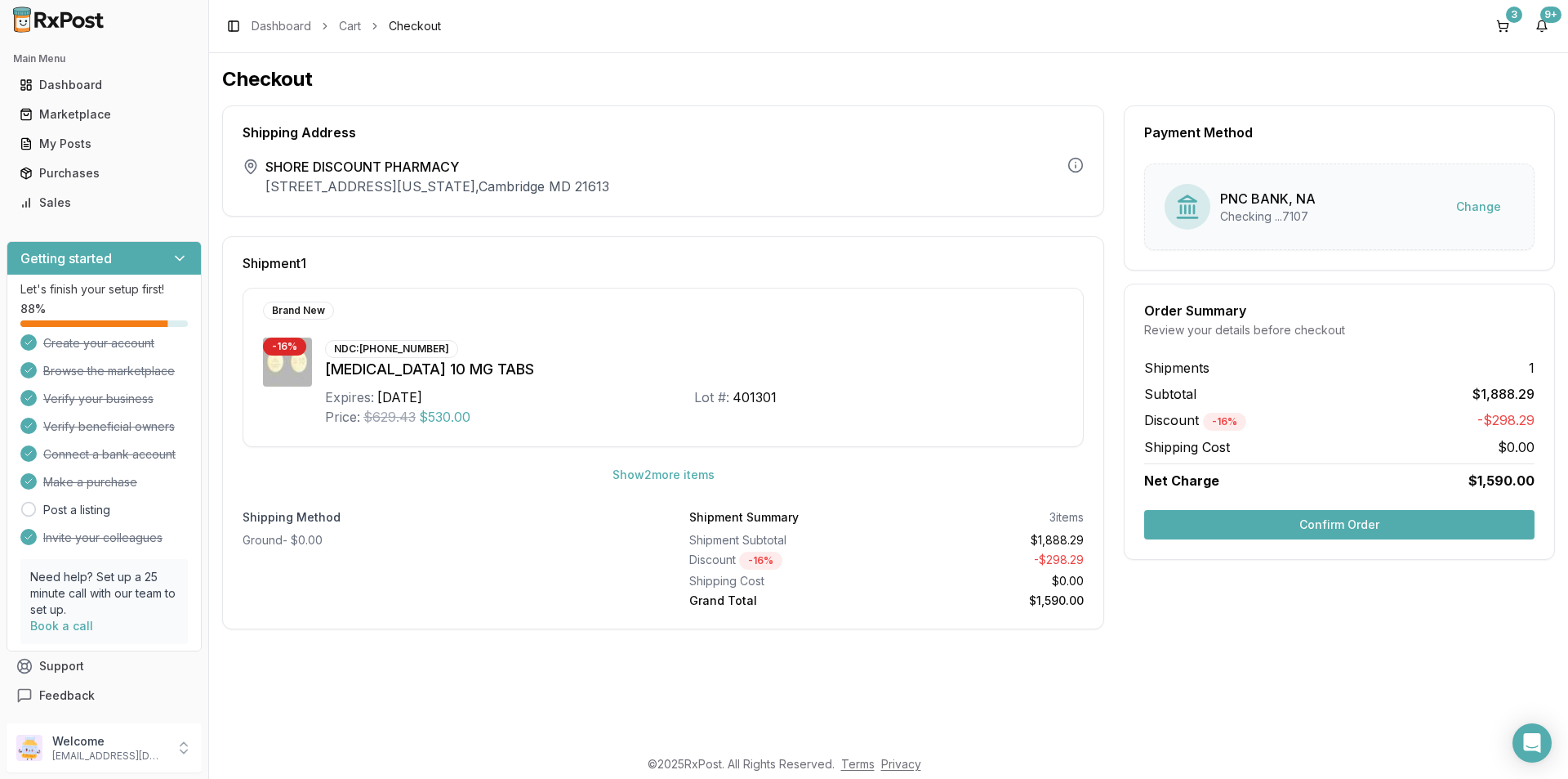
click at [1346, 518] on button "Confirm Order" at bounding box center [1340, 524] width 391 height 29
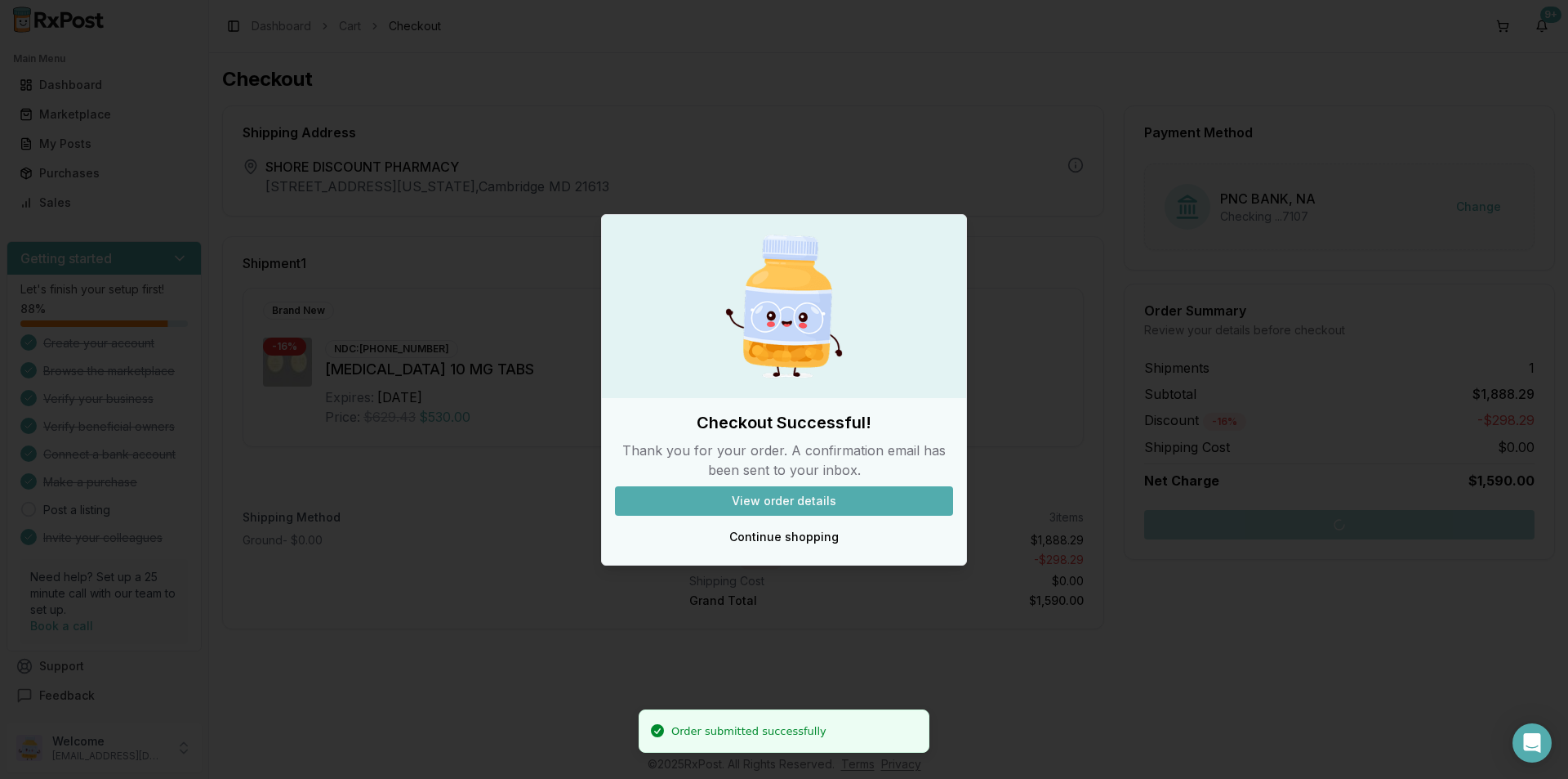
click at [861, 500] on button "View order details" at bounding box center [784, 501] width 338 height 29
